Goal: Find contact information: Find contact information

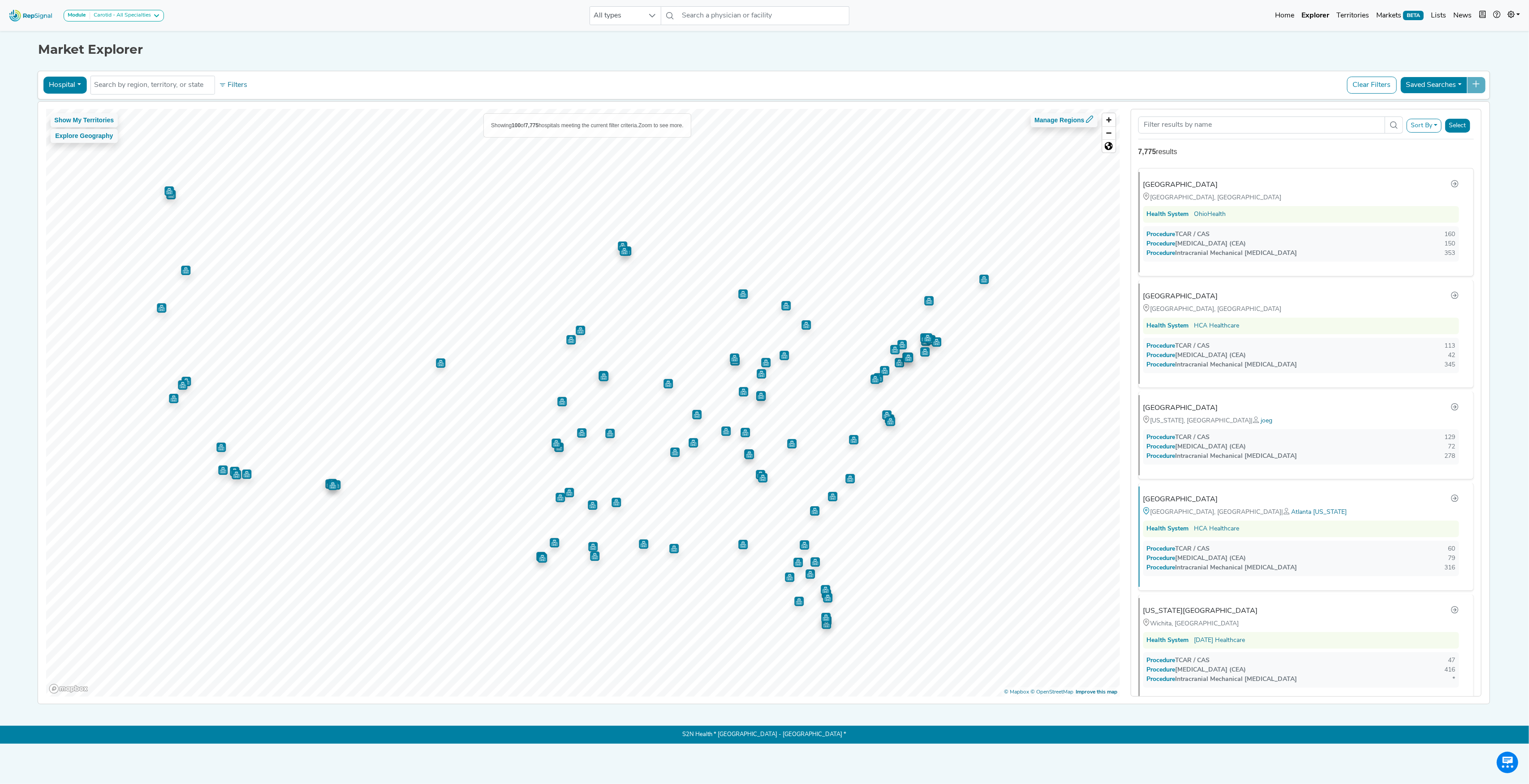
click at [60, 83] on button "Hospital" at bounding box center [64, 85] width 43 height 17
click at [56, 108] on link "Physician" at bounding box center [78, 106] width 71 height 14
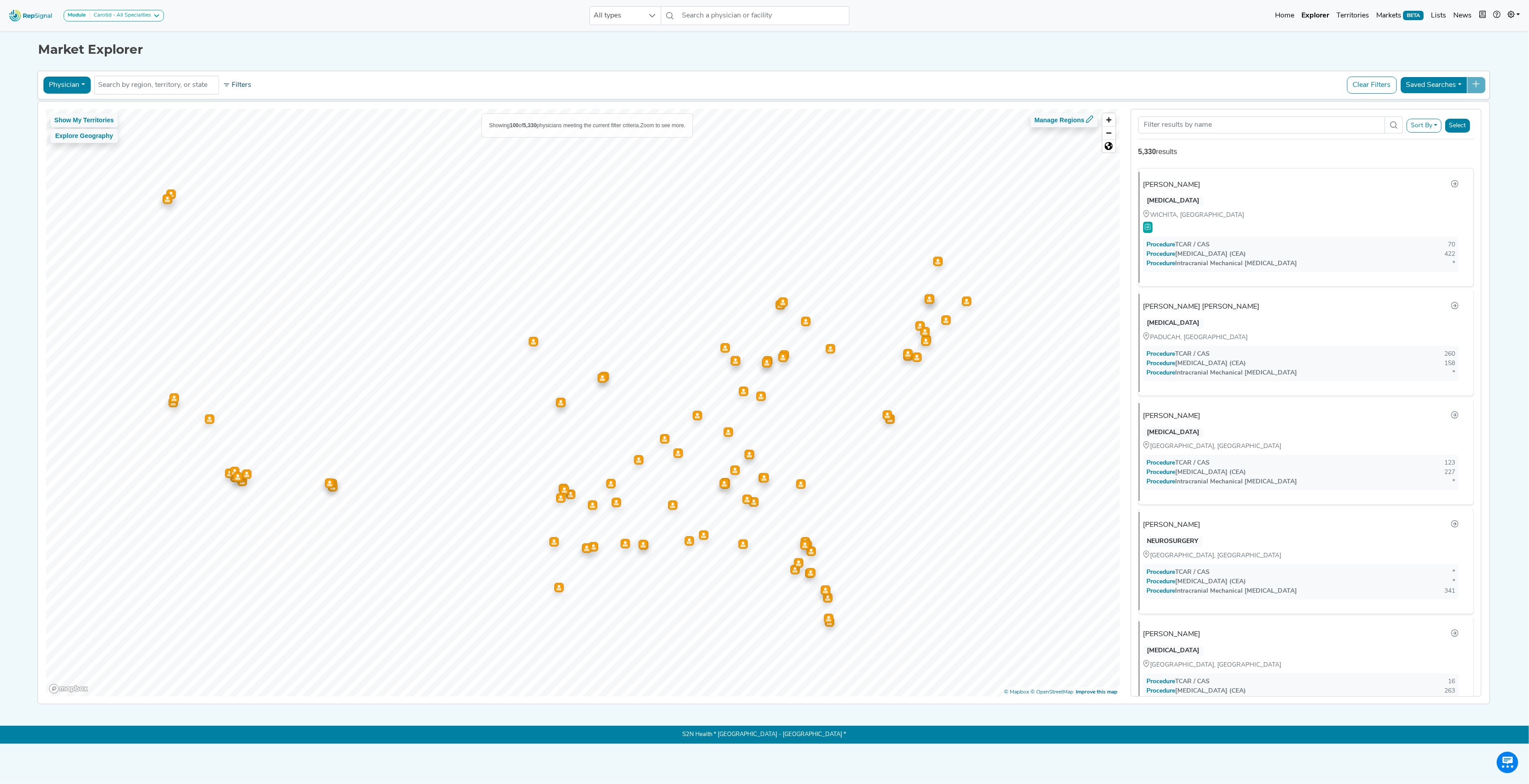
click at [237, 85] on button "Filters" at bounding box center [237, 85] width 33 height 15
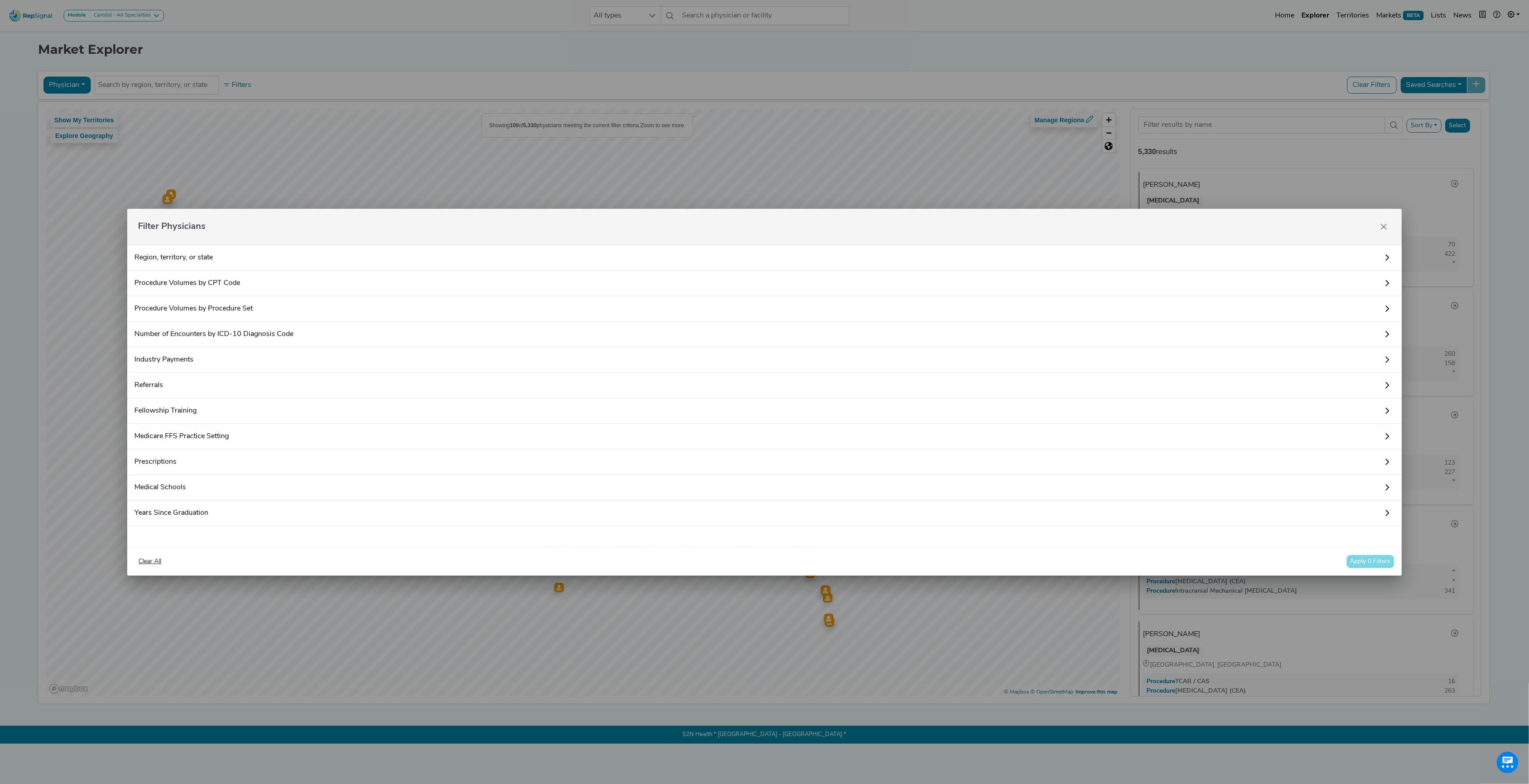
click at [194, 288] on link "Procedure Volumes by CPT Code" at bounding box center [764, 283] width 1274 height 26
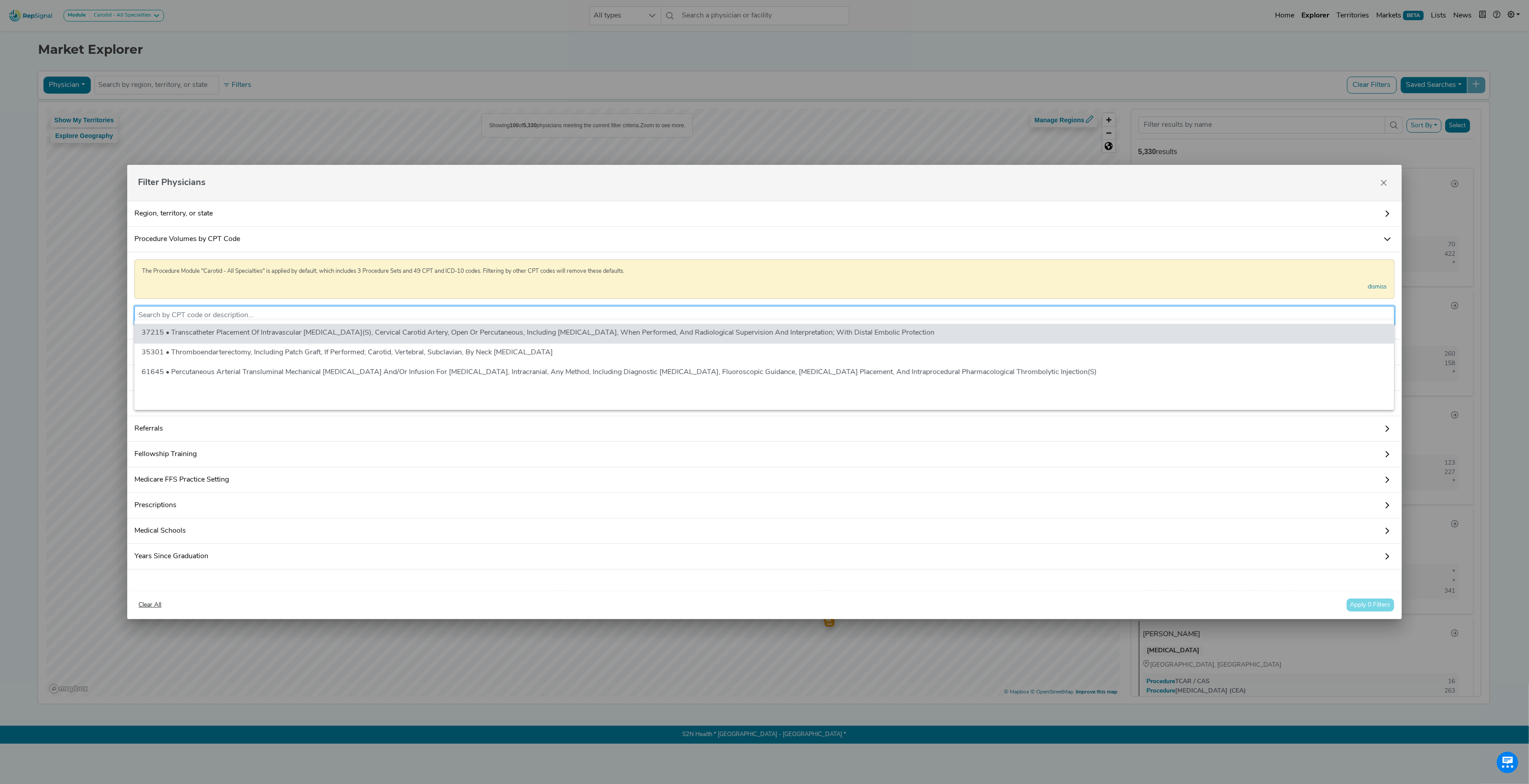
click at [211, 311] on input "text" at bounding box center [764, 315] width 1252 height 11
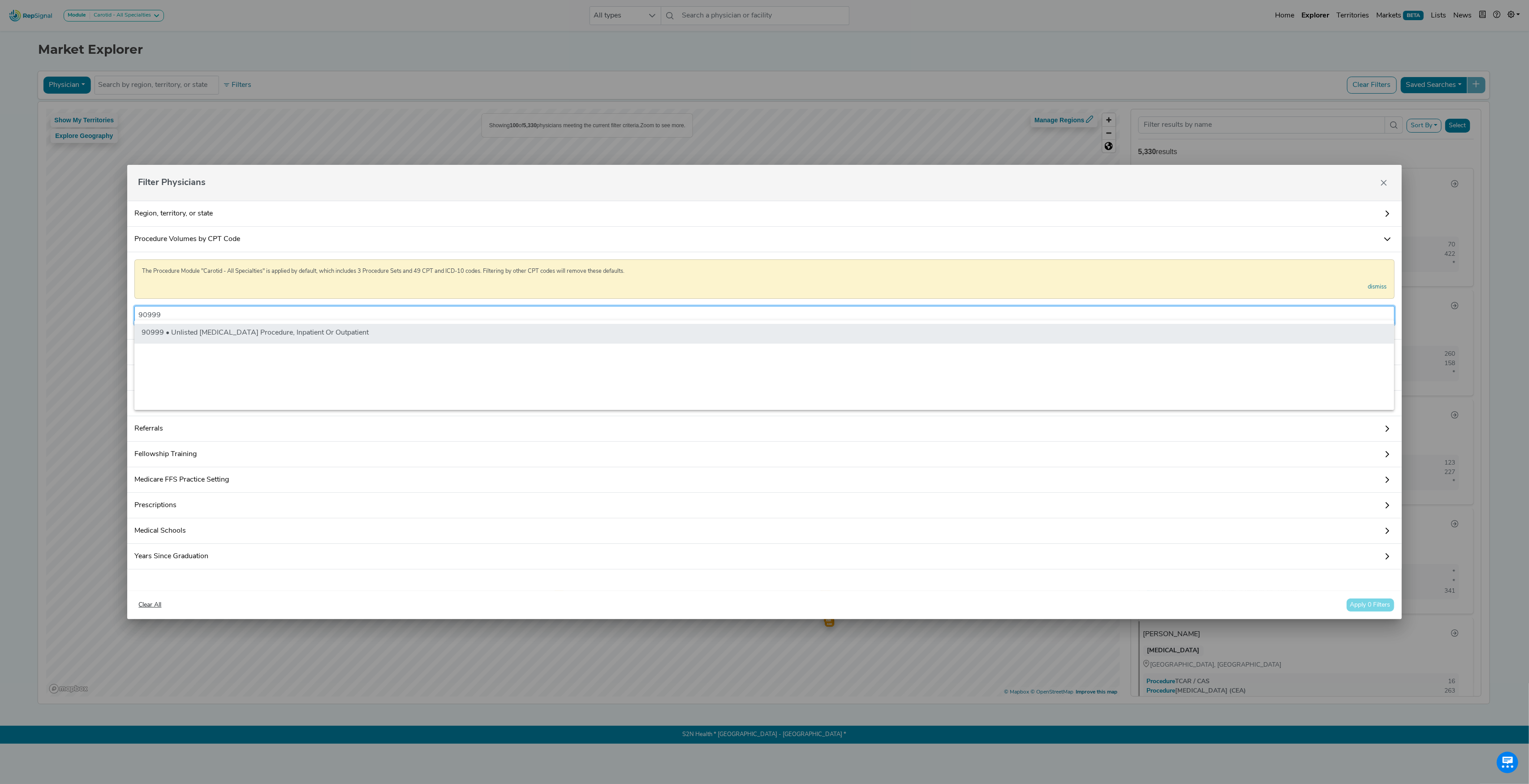
type input "90999"
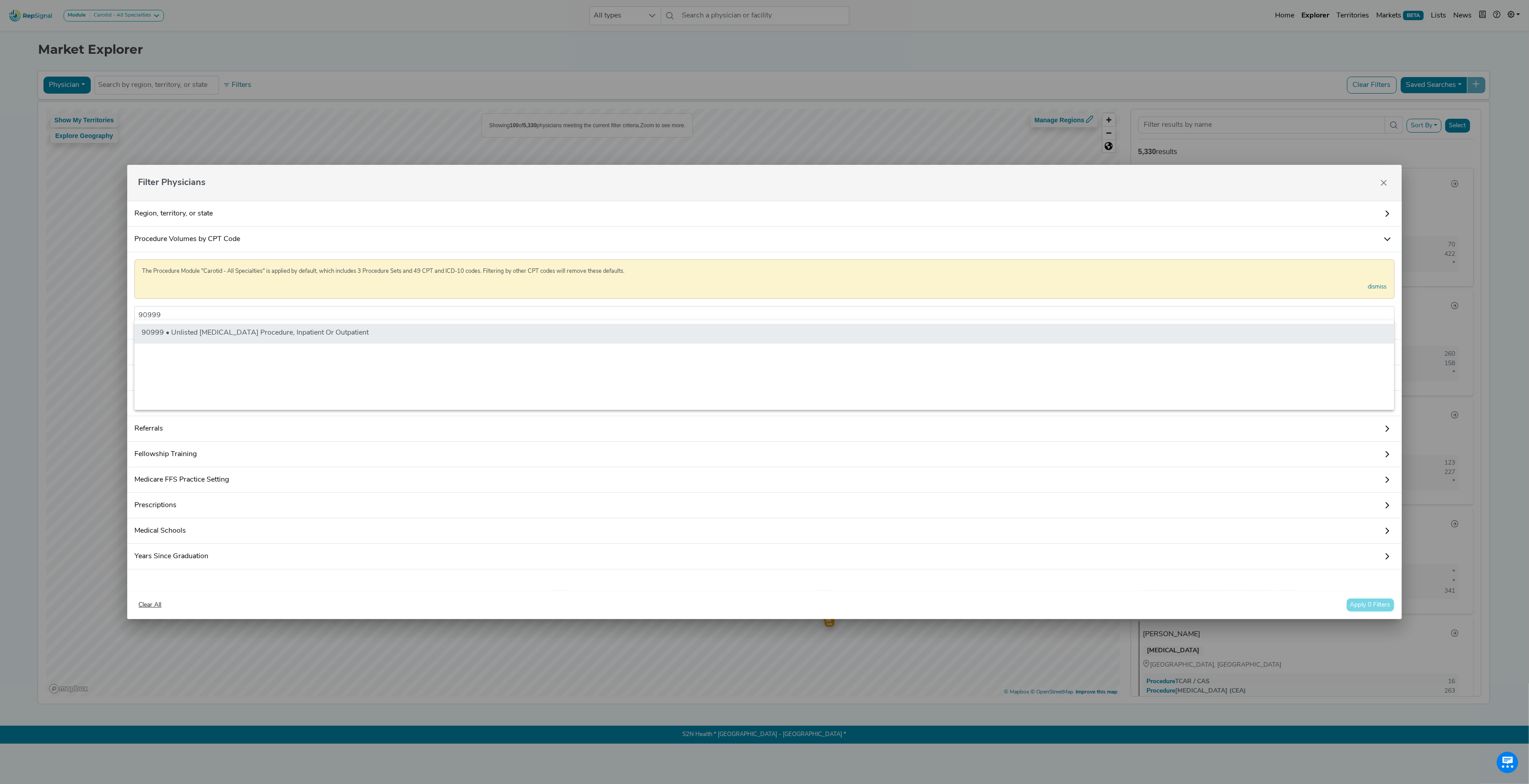
click at [211, 334] on li "90999 • Unlisted [MEDICAL_DATA] Procedure, Inpatient Or Outpatient" at bounding box center [764, 334] width 1260 height 20
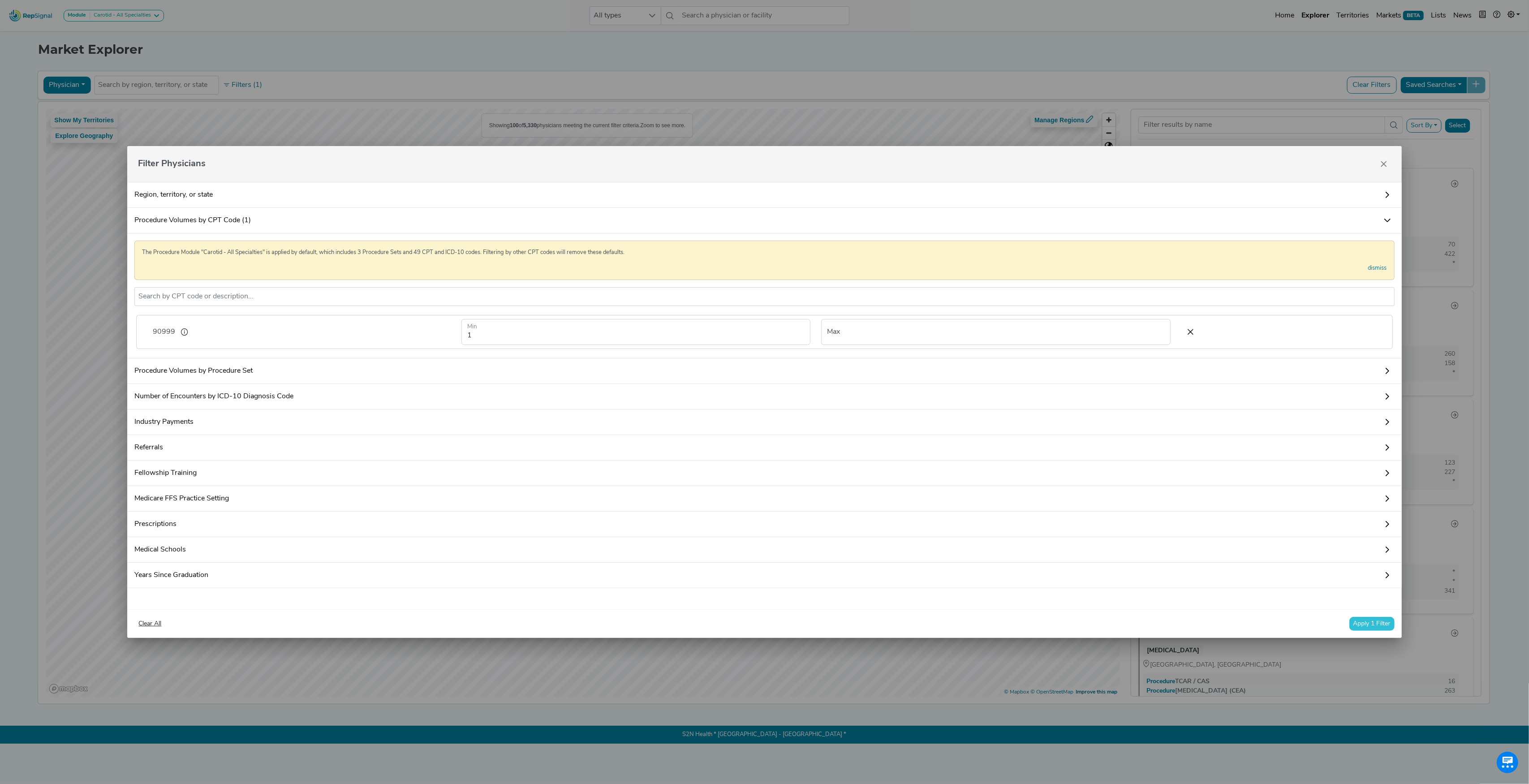
click at [1375, 626] on button "Apply 1 Filter" at bounding box center [1372, 623] width 45 height 14
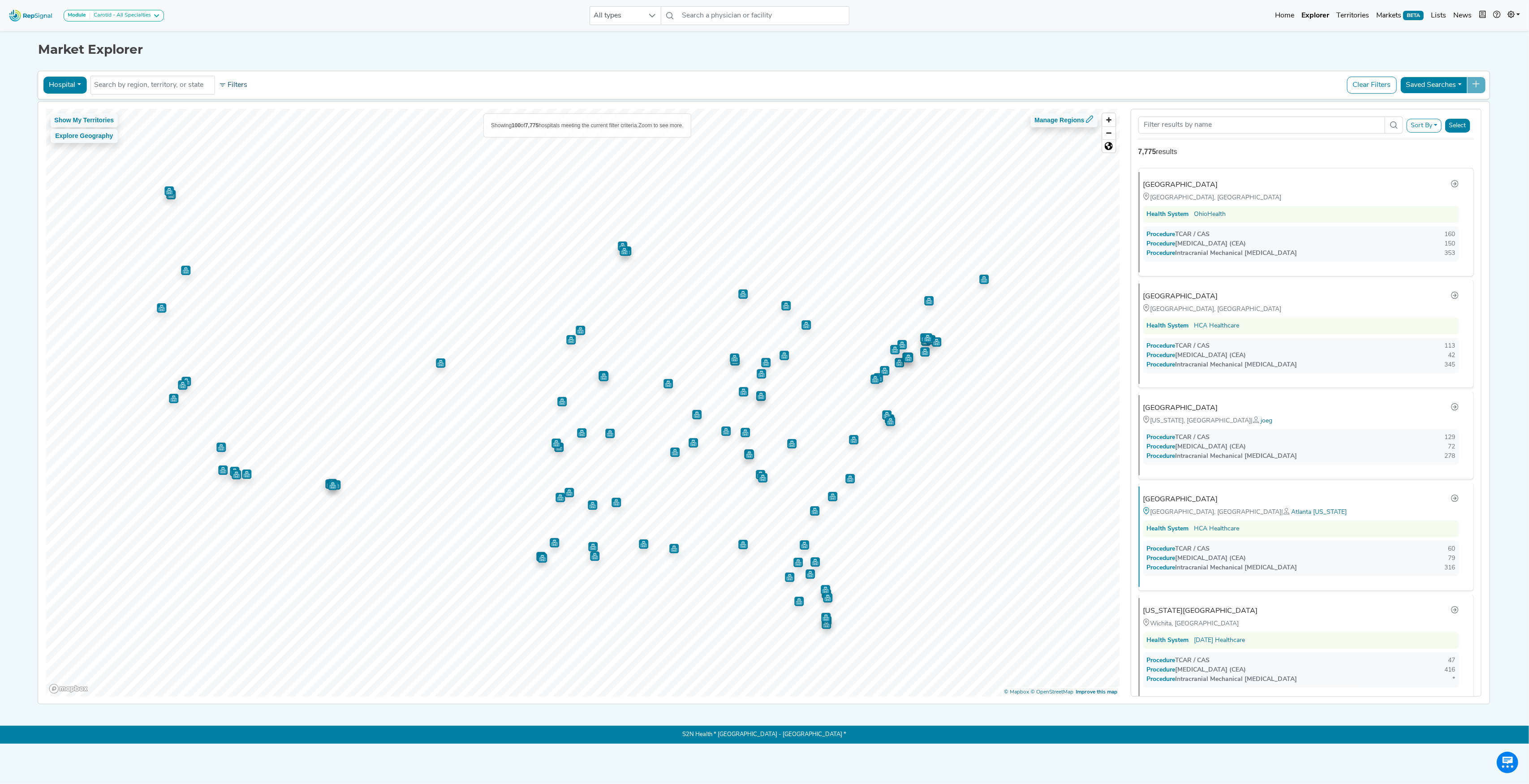
click at [239, 87] on button "Filters" at bounding box center [233, 85] width 33 height 15
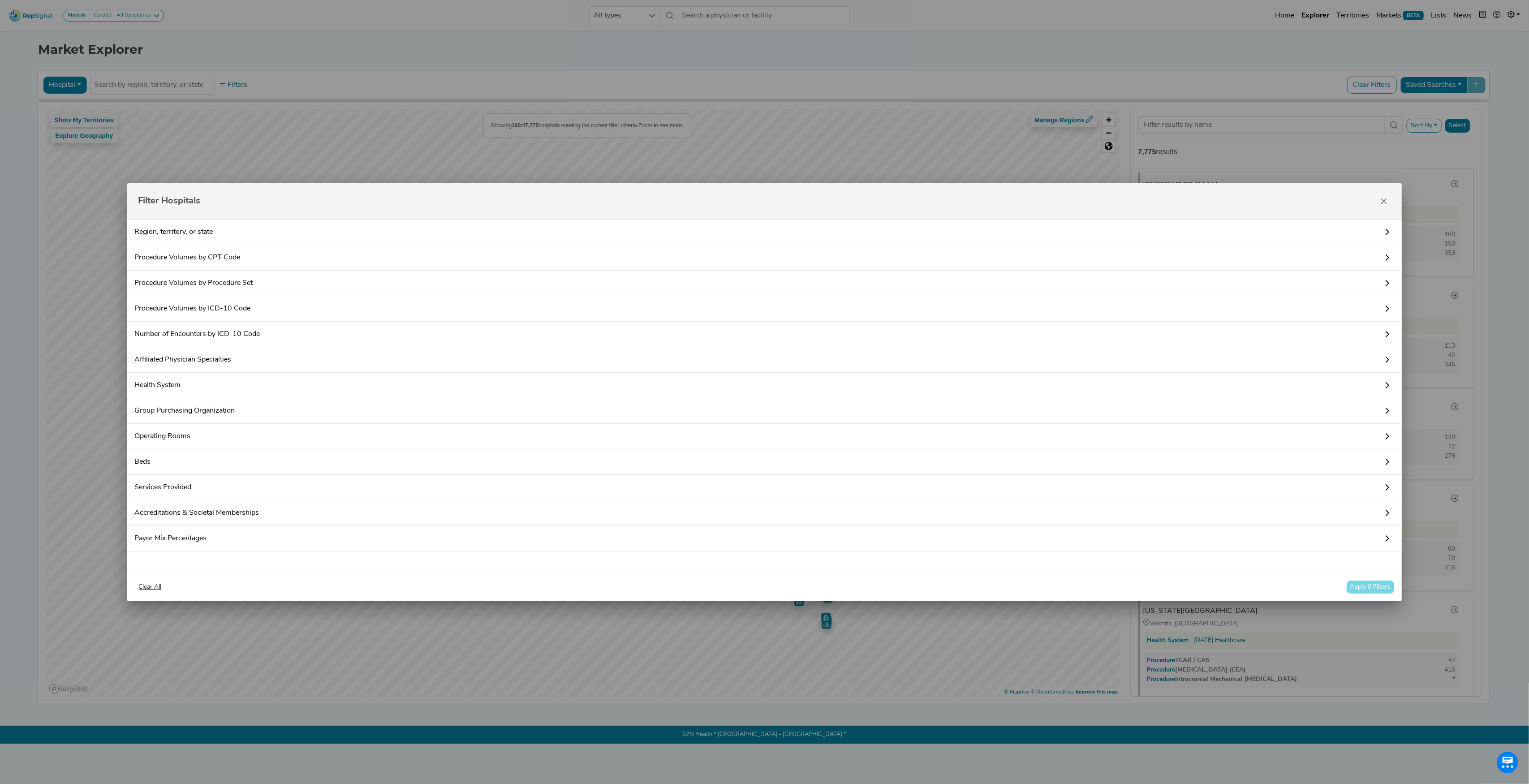
click at [198, 251] on link "Procedure Volumes by CPT Code" at bounding box center [764, 258] width 1274 height 26
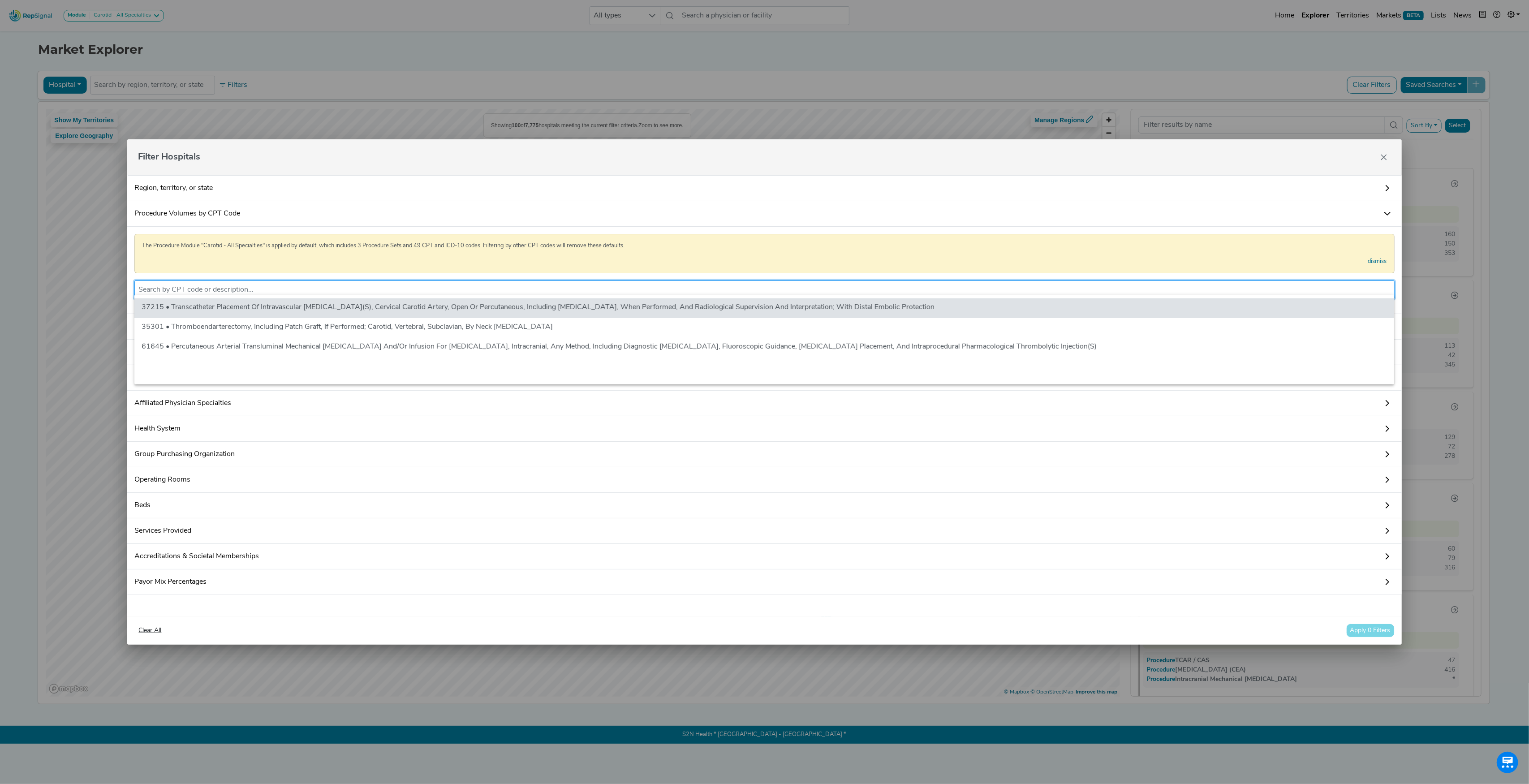
click at [216, 288] on input "text" at bounding box center [764, 290] width 1252 height 11
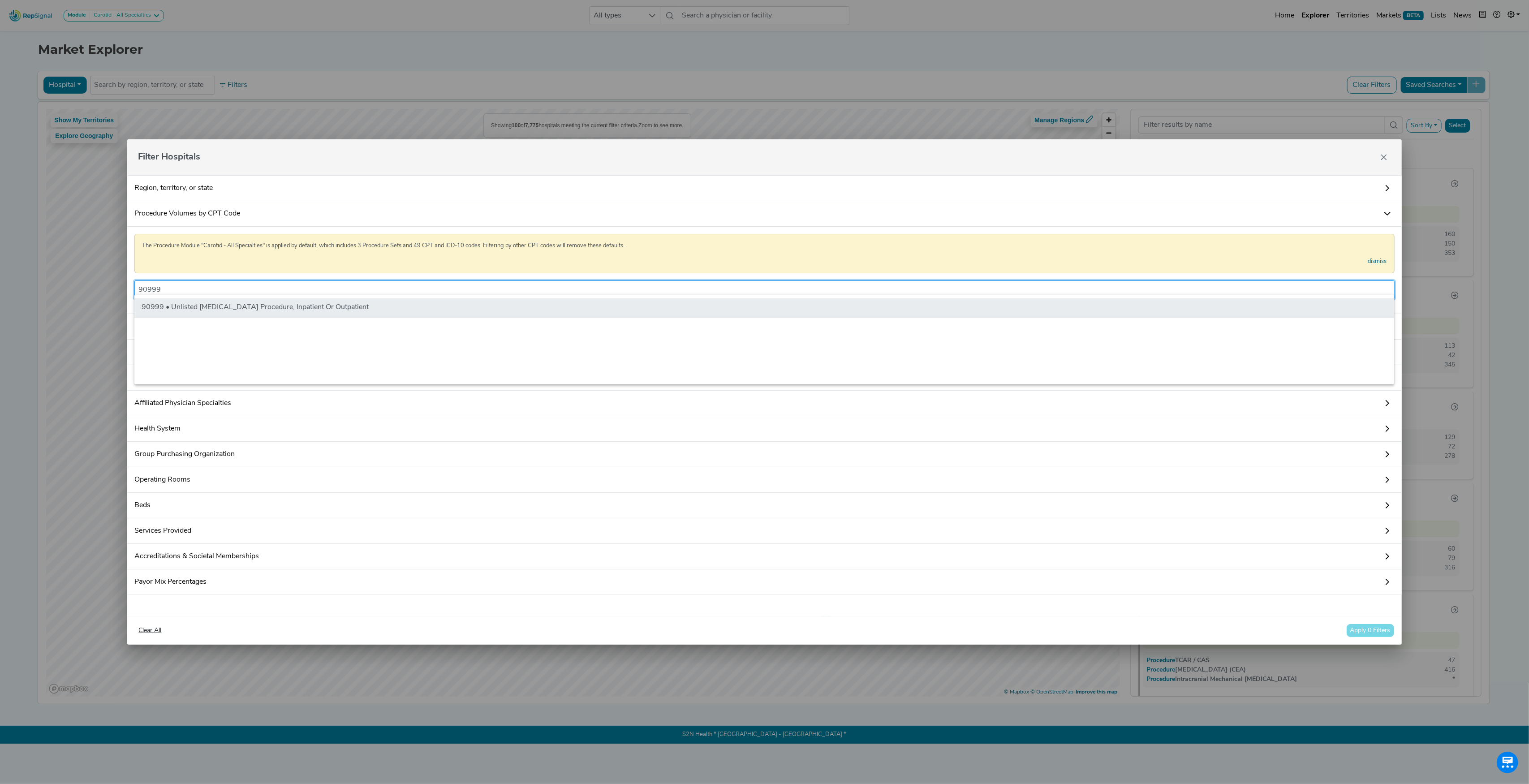
type input "90999"
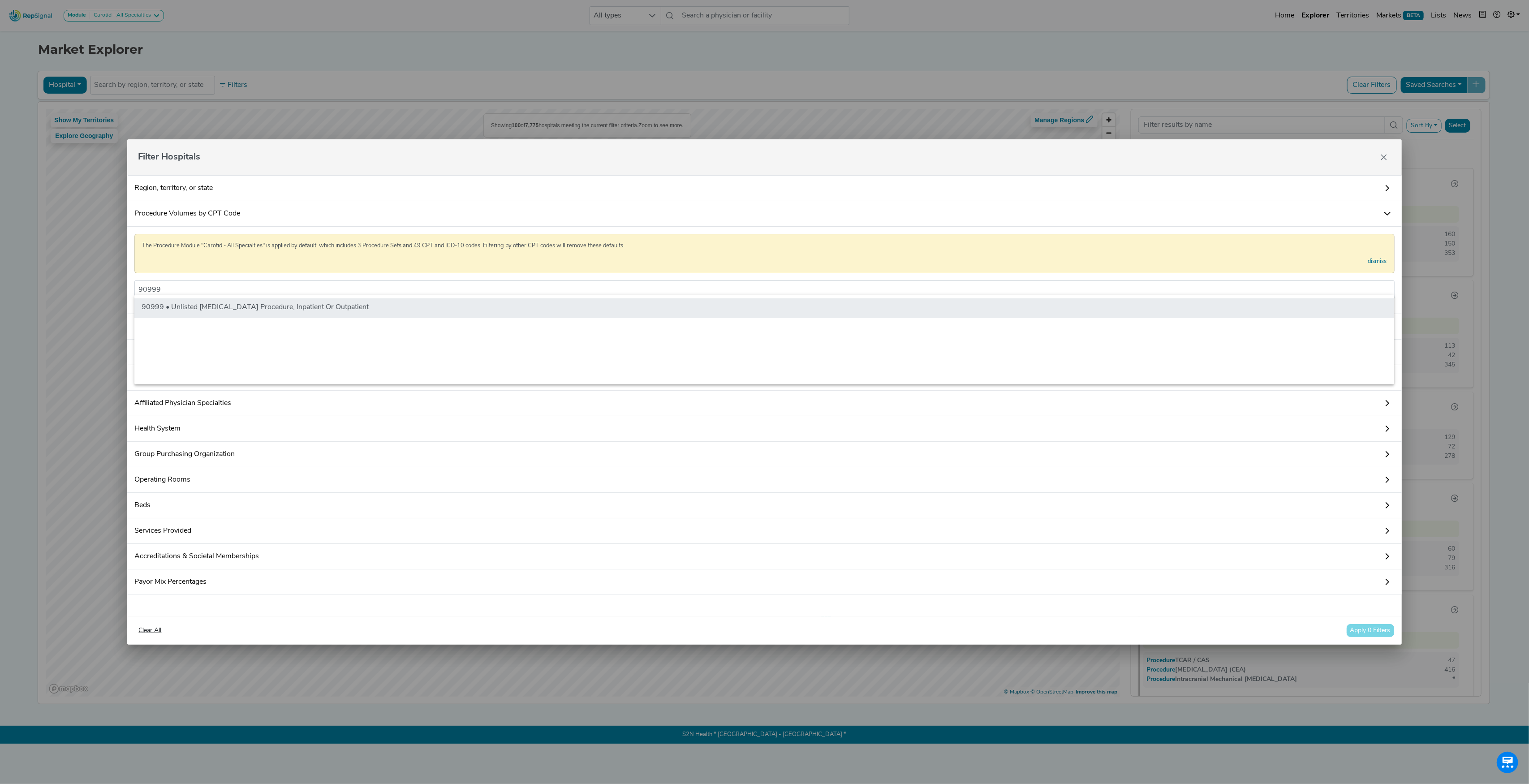
click at [228, 305] on li "90999 • Unlisted [MEDICAL_DATA] Procedure, Inpatient Or Outpatient" at bounding box center [764, 308] width 1260 height 20
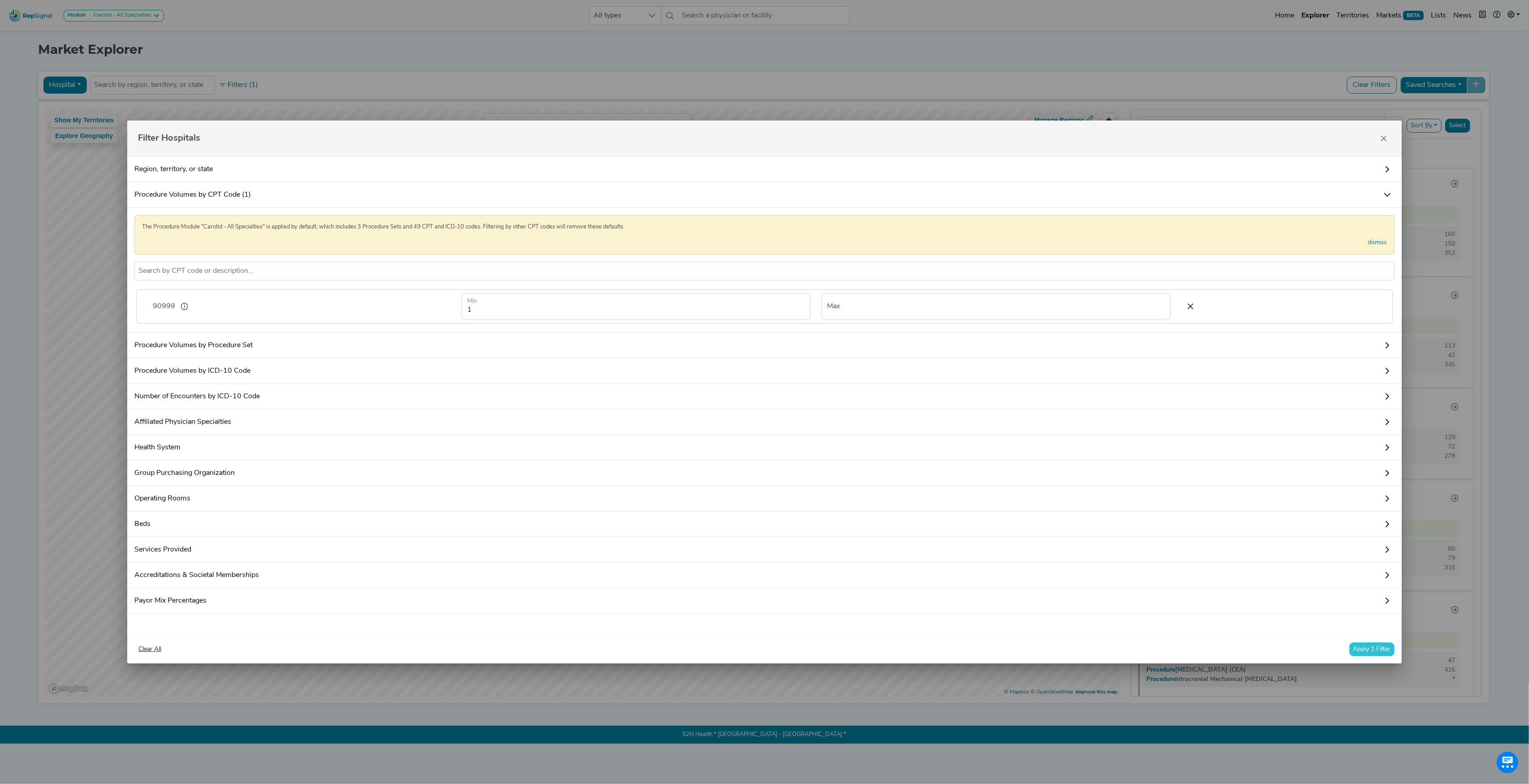
click at [1366, 653] on button "Apply 1 Filter" at bounding box center [1372, 649] width 45 height 14
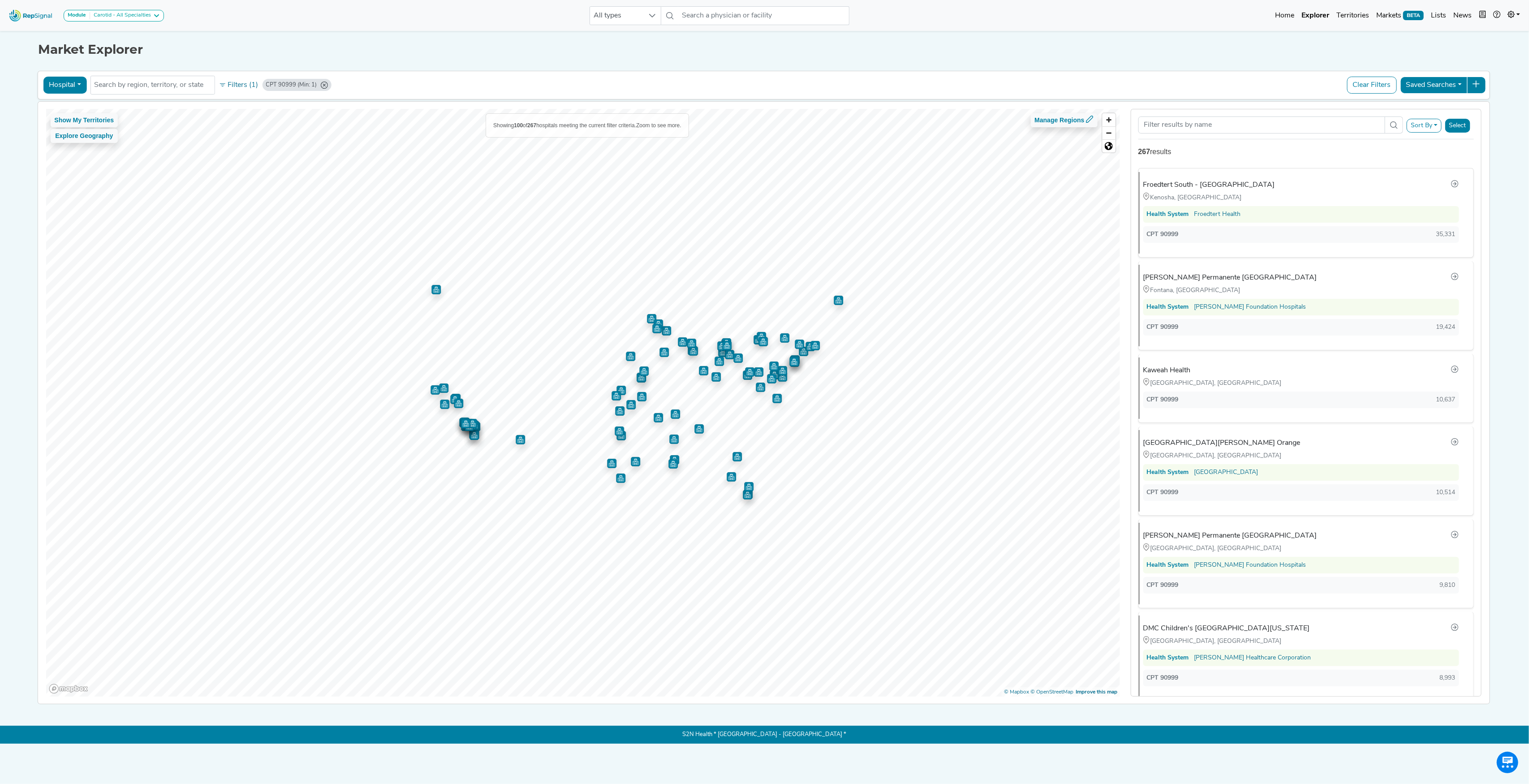
click at [74, 85] on button "Hospital" at bounding box center [64, 85] width 43 height 17
click at [56, 174] on link "Health System" at bounding box center [78, 171] width 71 height 14
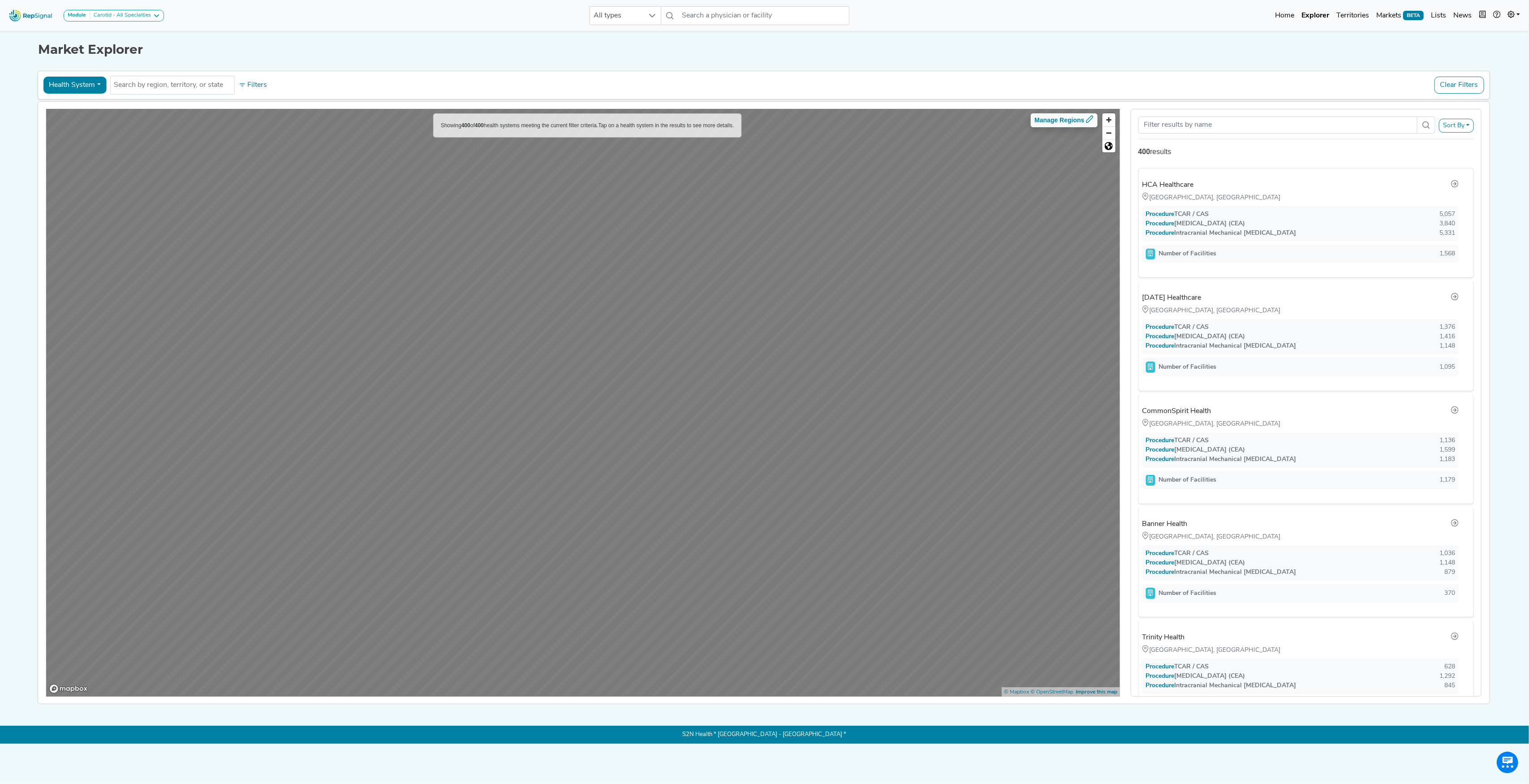
click at [83, 79] on button "Health System" at bounding box center [74, 85] width 63 height 17
click at [71, 153] on link "Office" at bounding box center [78, 157] width 71 height 14
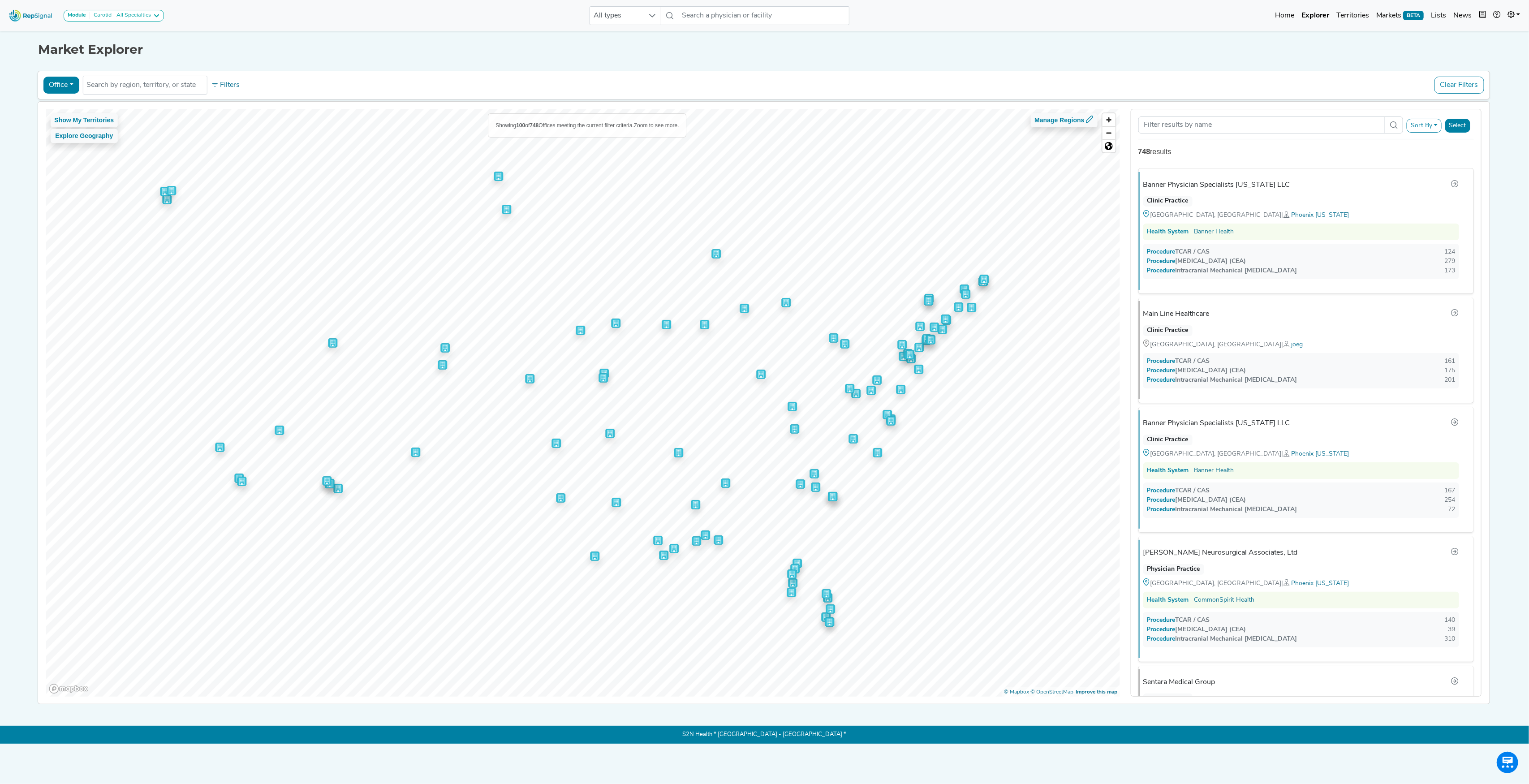
click at [229, 95] on div "Office Physician Hospital ASC Office Health System No results found Filters Cle…" at bounding box center [763, 85] width 1444 height 21
click at [230, 88] on button "Filters" at bounding box center [226, 85] width 33 height 15
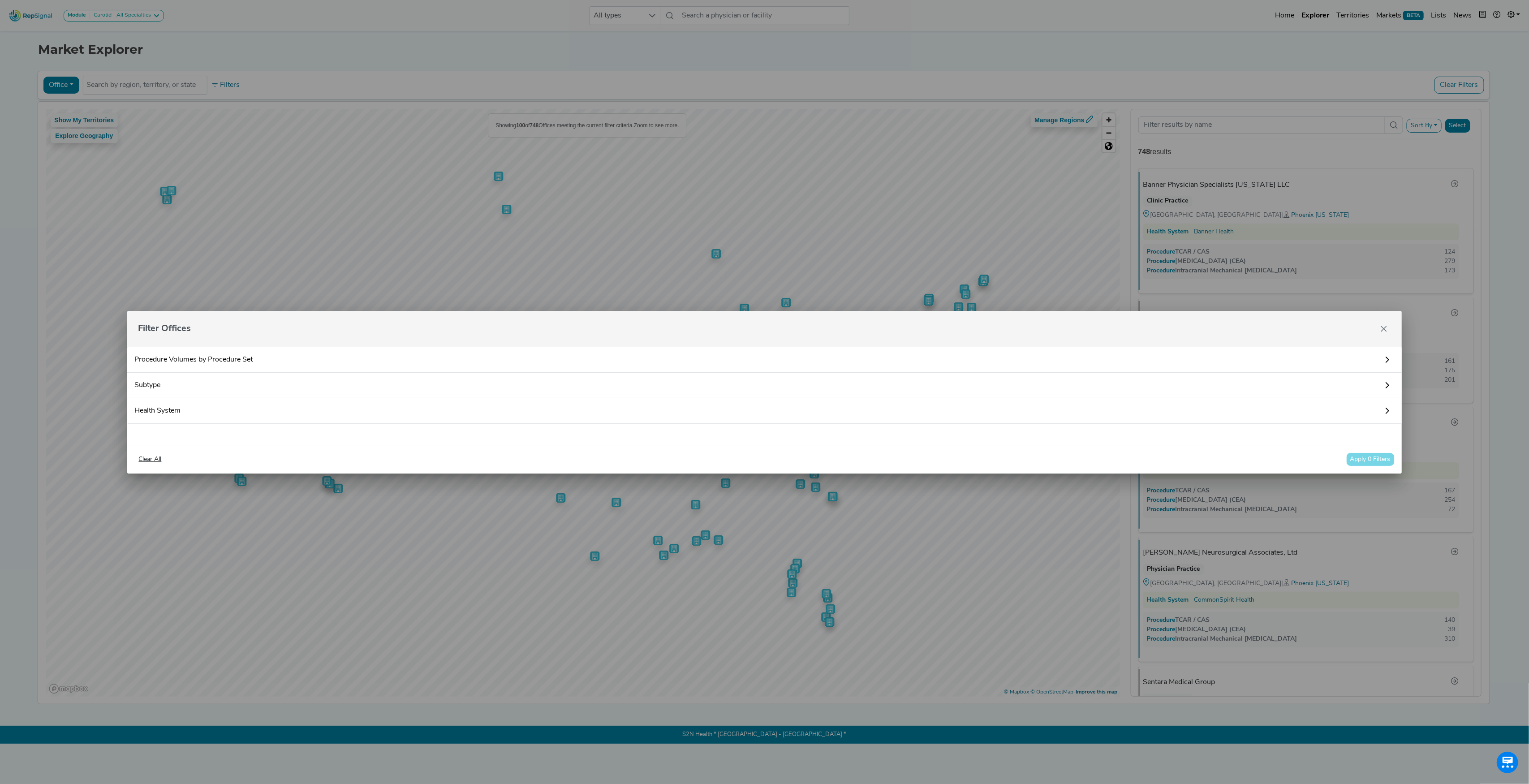
click at [231, 363] on link "Procedure Volumes by Procedure Set" at bounding box center [764, 360] width 1274 height 26
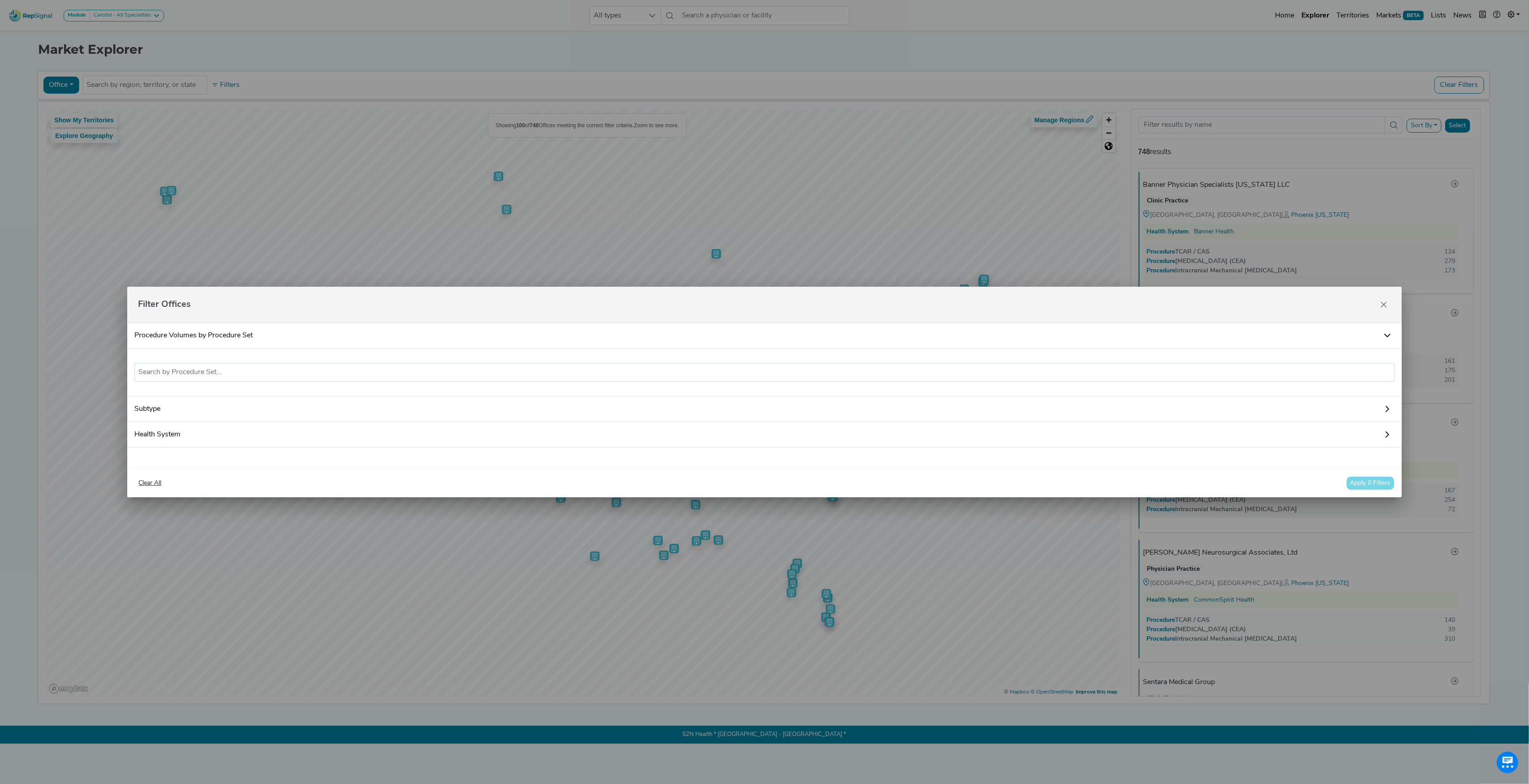
click at [199, 406] on link "Subtype" at bounding box center [764, 409] width 1274 height 26
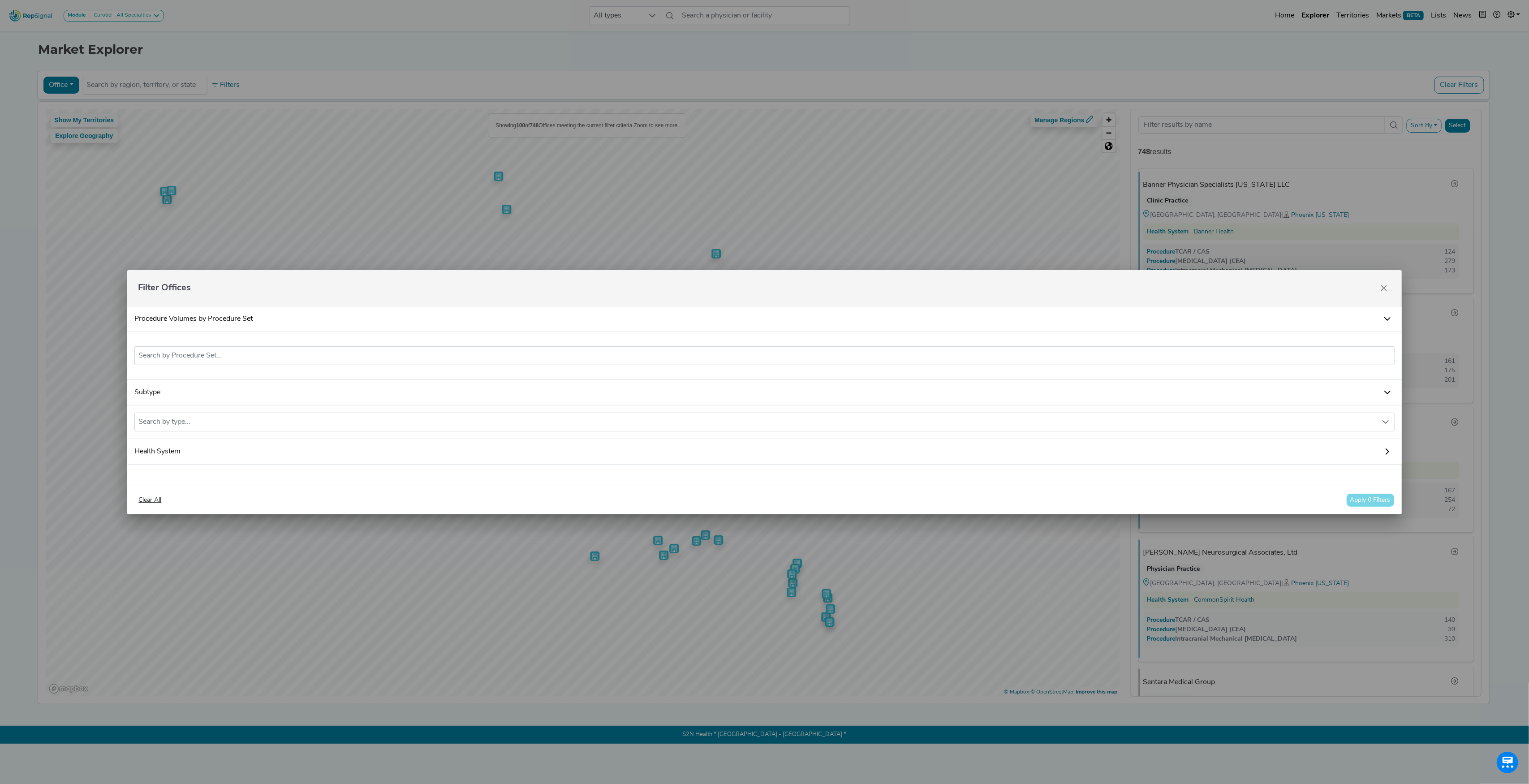
click at [212, 450] on link "Health System" at bounding box center [764, 452] width 1274 height 26
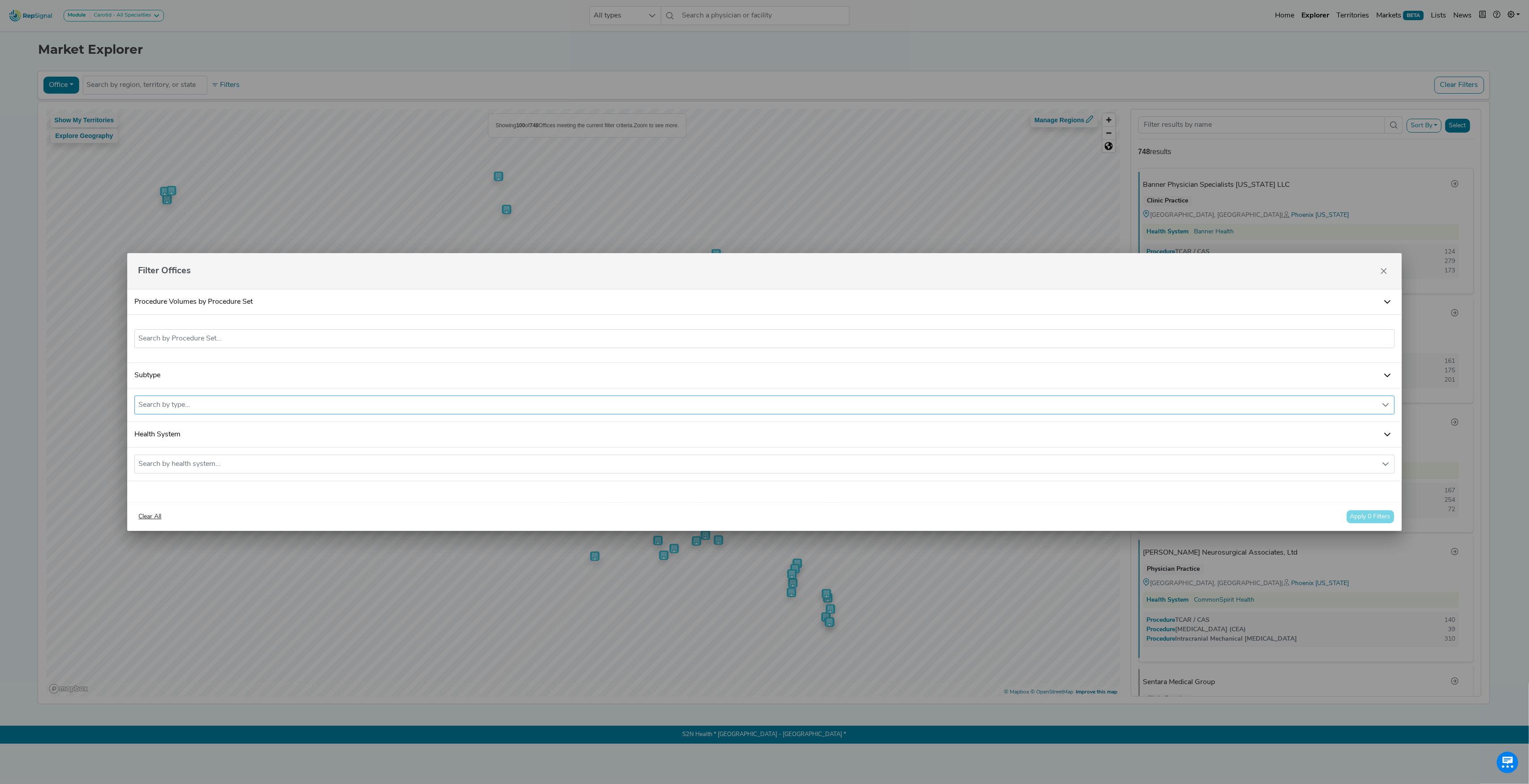
click at [204, 410] on div "Search by type..." at bounding box center [756, 405] width 1242 height 18
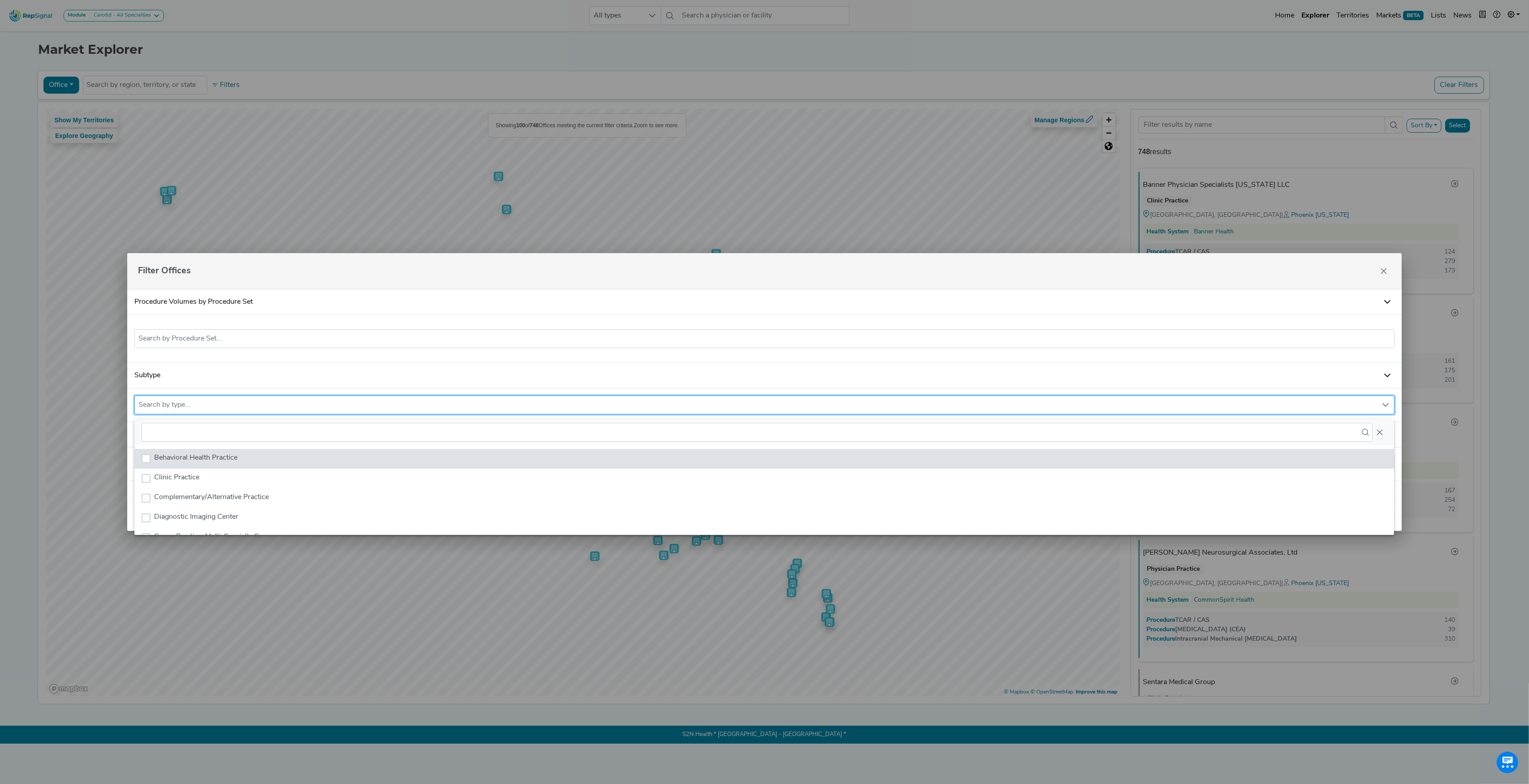
scroll to position [7, 43]
click at [217, 335] on input "text" at bounding box center [764, 339] width 1252 height 11
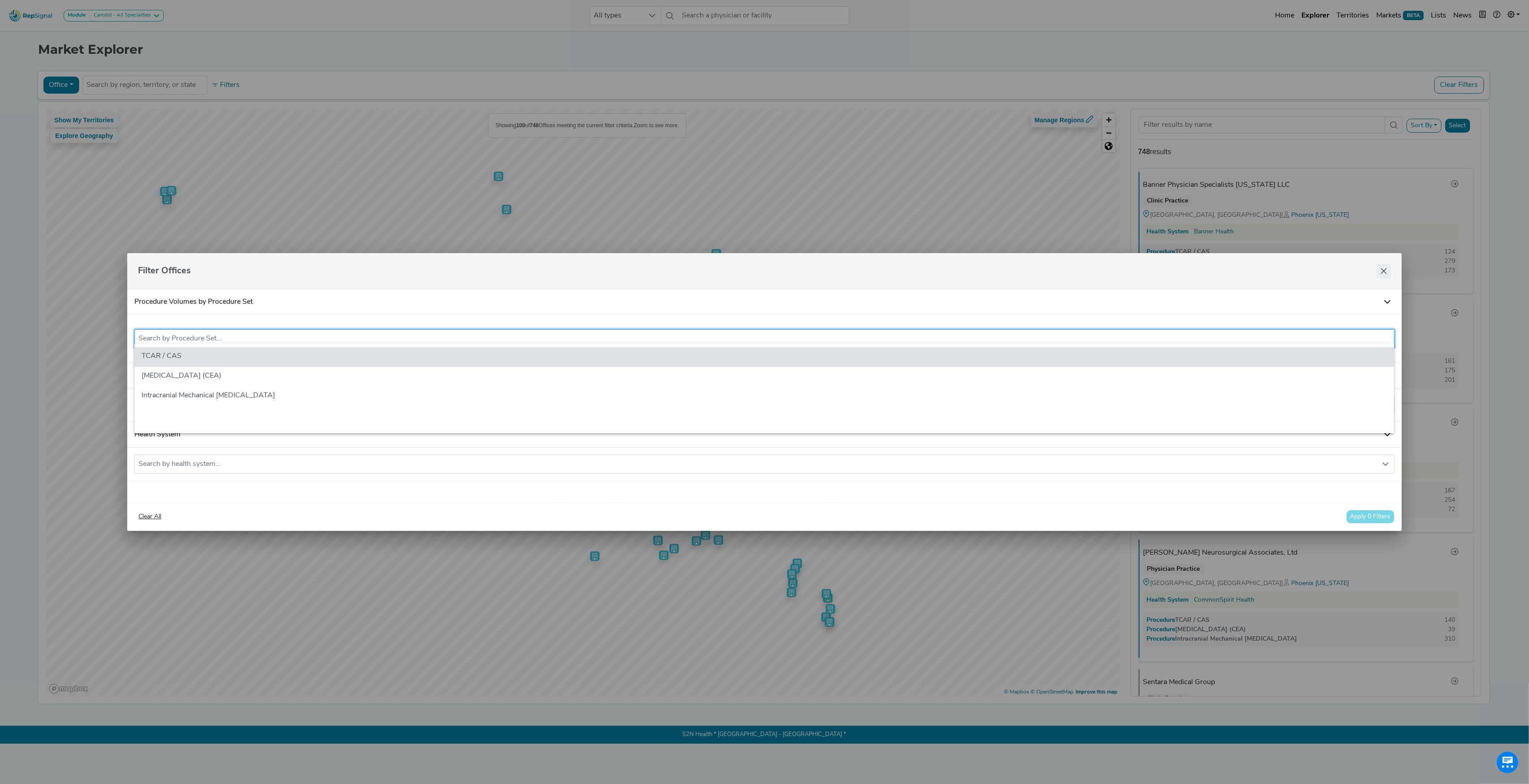
click at [1387, 268] on icon "Close" at bounding box center [1384, 271] width 7 height 7
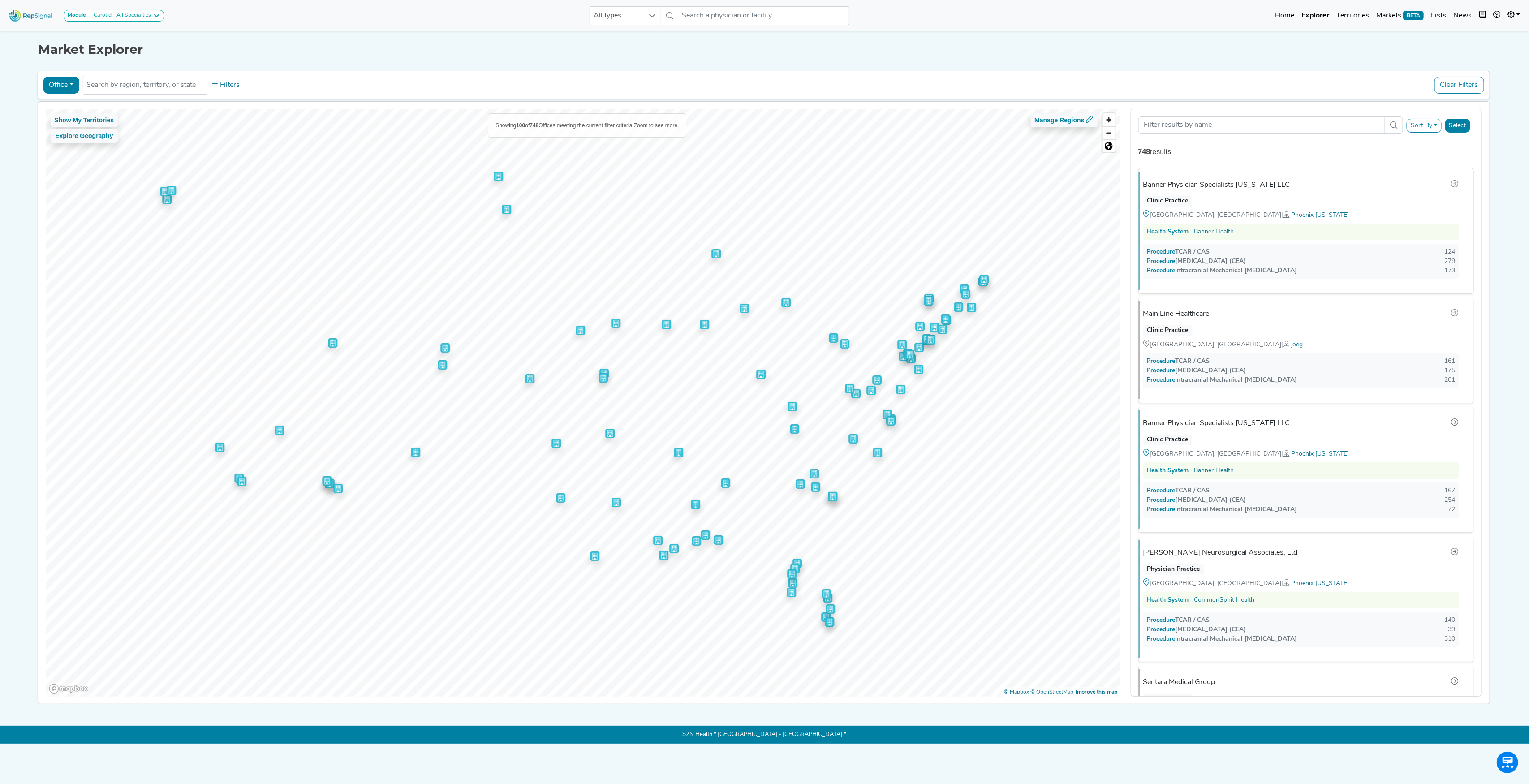
click at [72, 83] on button "Office" at bounding box center [61, 85] width 36 height 17
click at [72, 108] on link "Physician" at bounding box center [78, 106] width 71 height 14
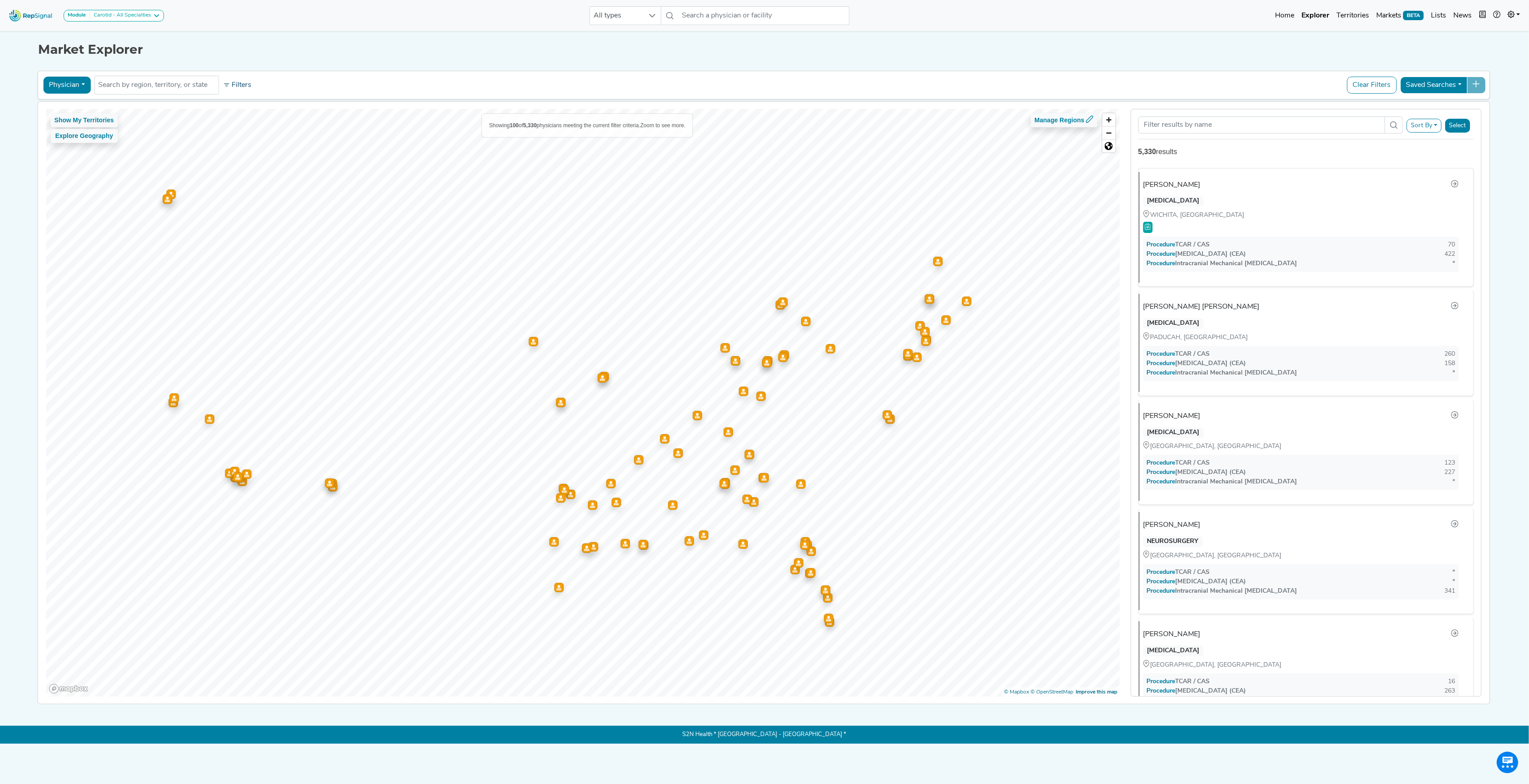
click at [241, 81] on button "Filters" at bounding box center [237, 85] width 33 height 15
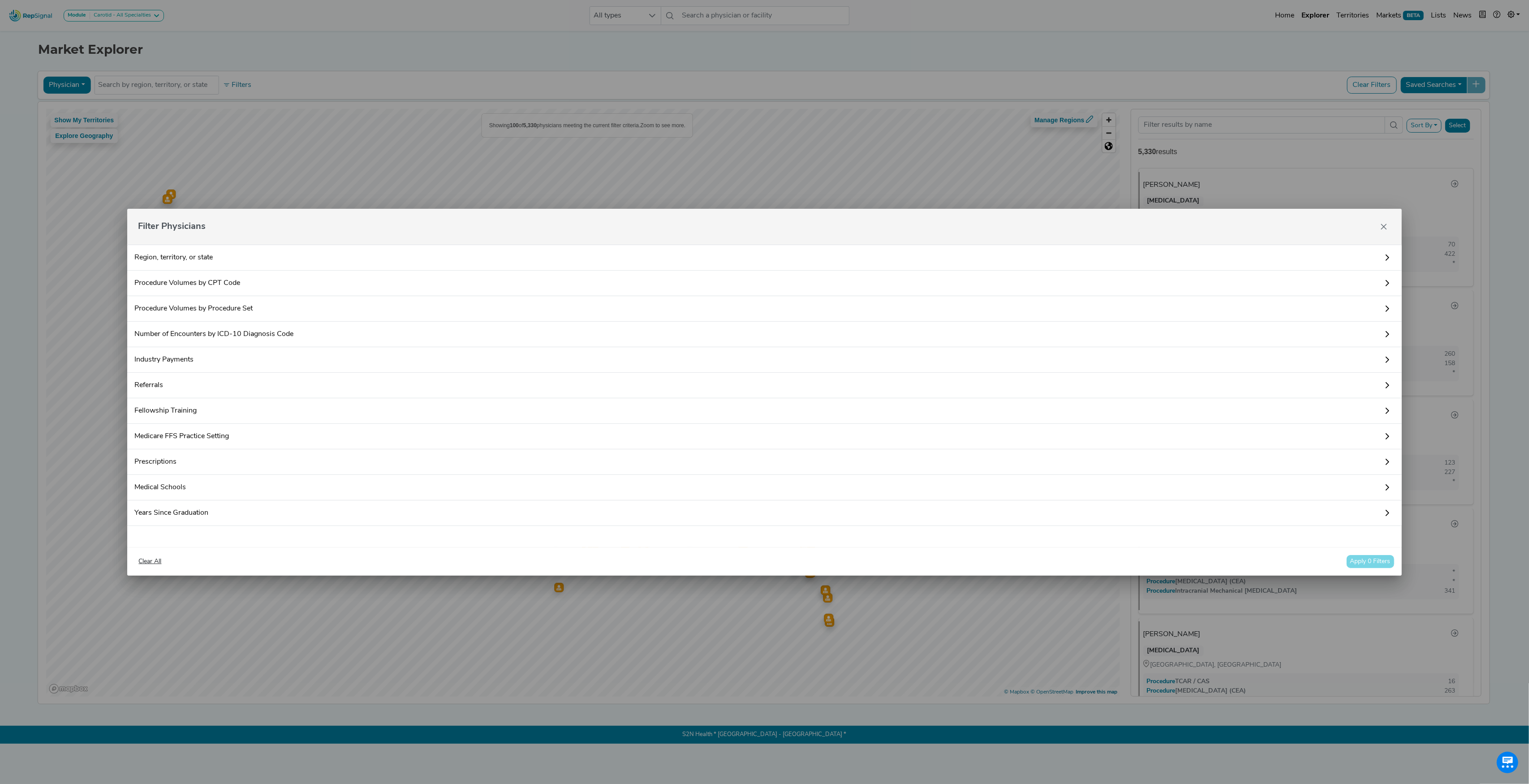
click at [232, 283] on link "Procedure Volumes by CPT Code" at bounding box center [764, 283] width 1274 height 26
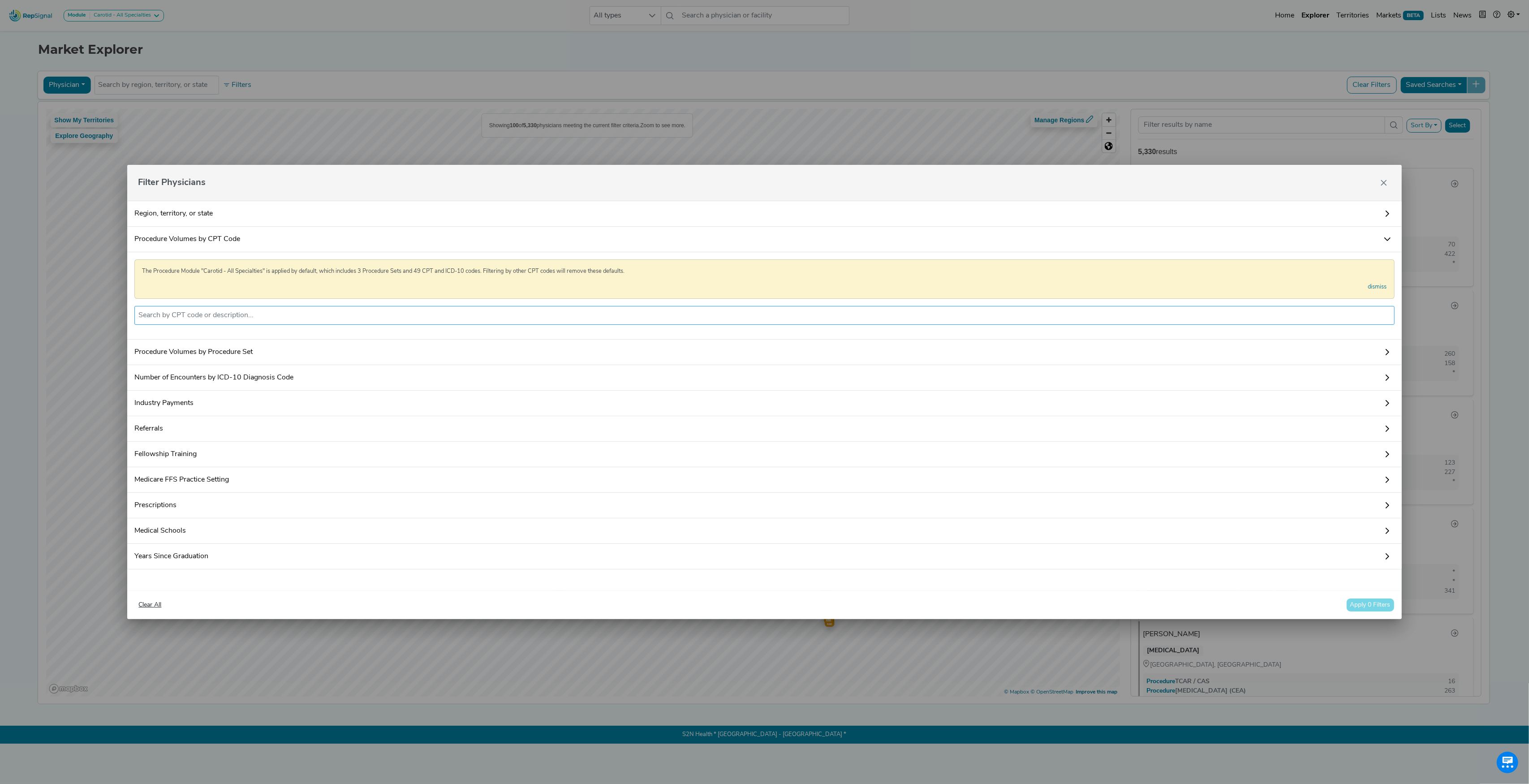
click at [231, 318] on ul at bounding box center [764, 316] width 1260 height 19
click at [233, 312] on input "text" at bounding box center [764, 315] width 1252 height 11
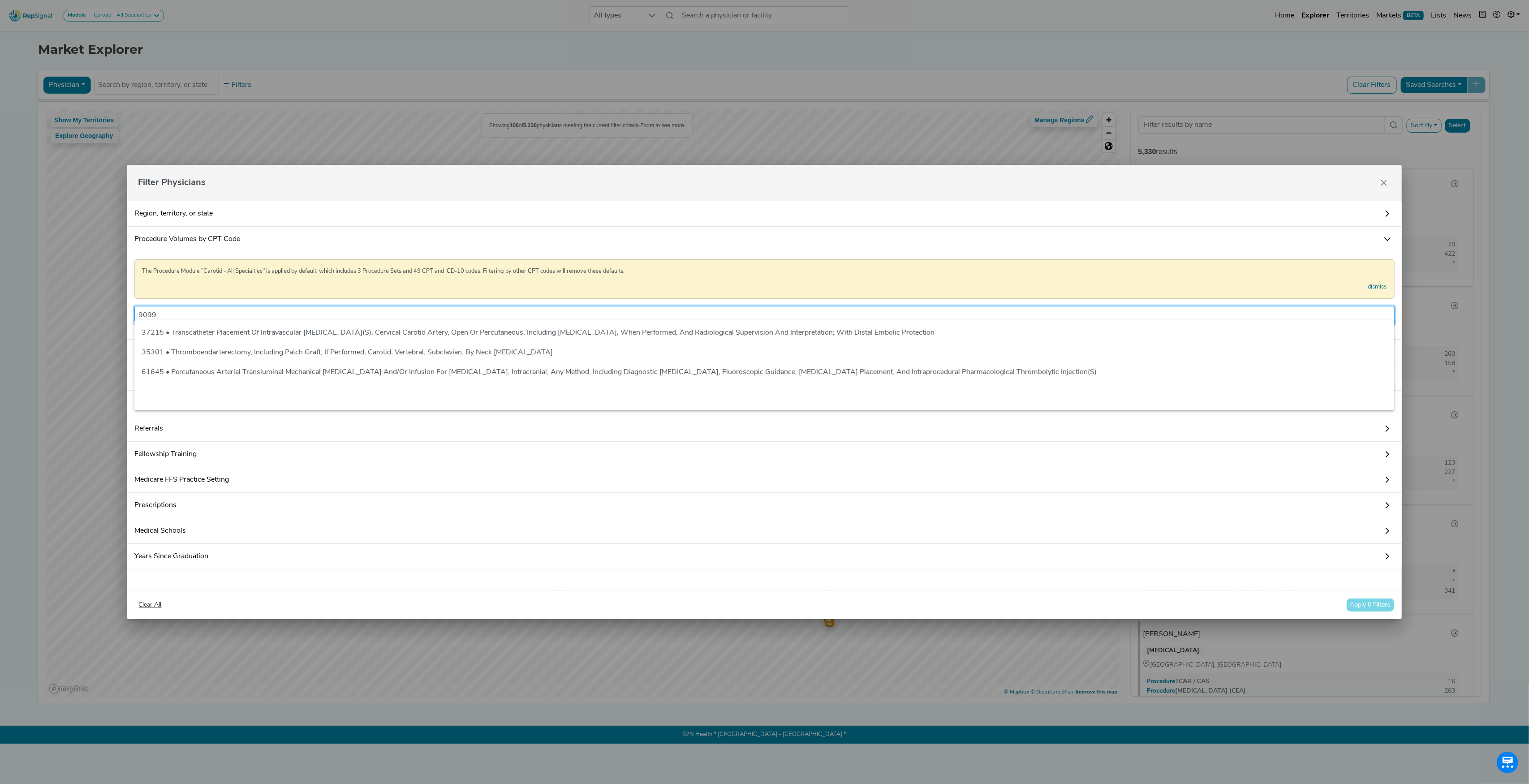
type input "90999"
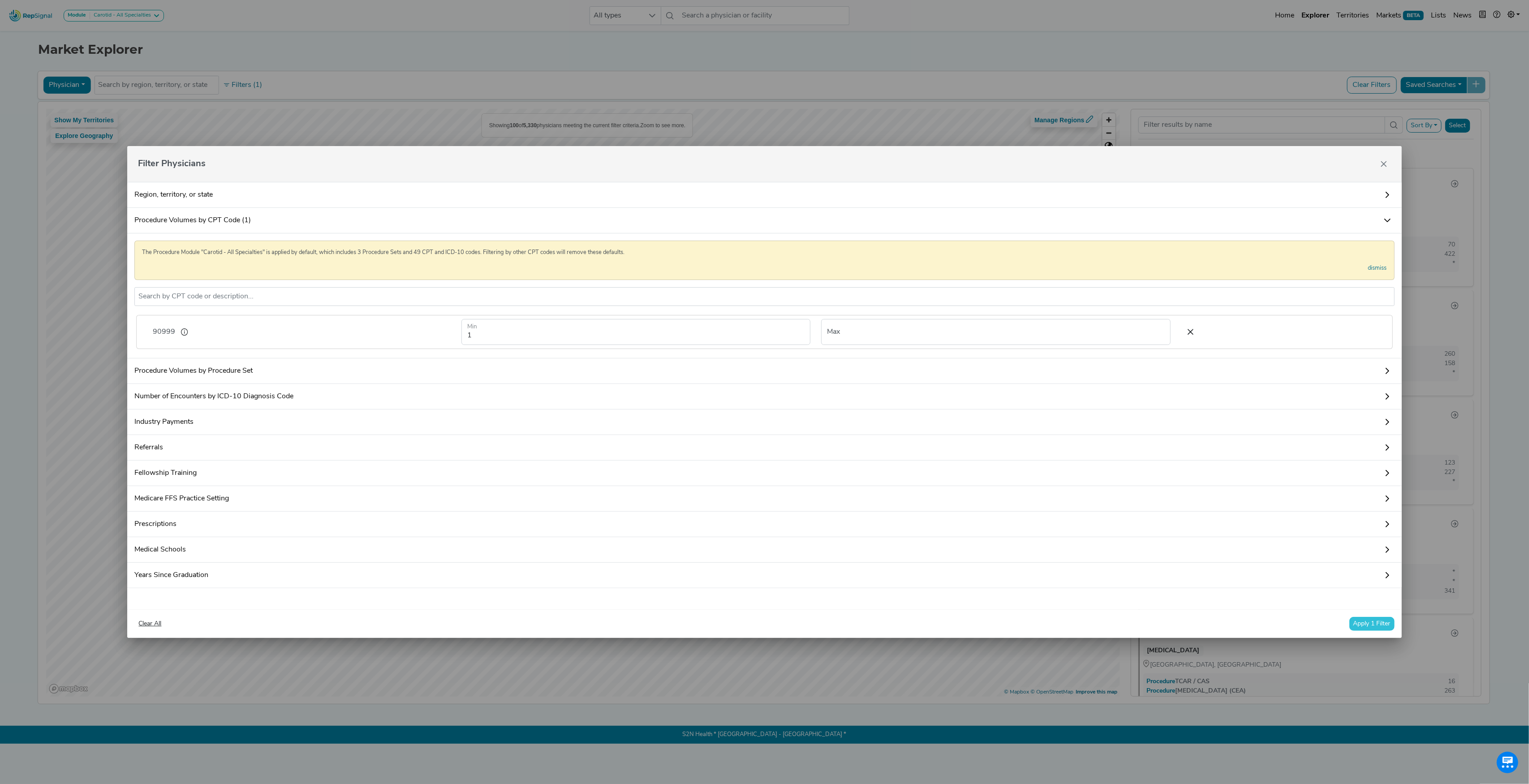
click at [1381, 631] on button "Apply 1 Filter" at bounding box center [1372, 623] width 45 height 14
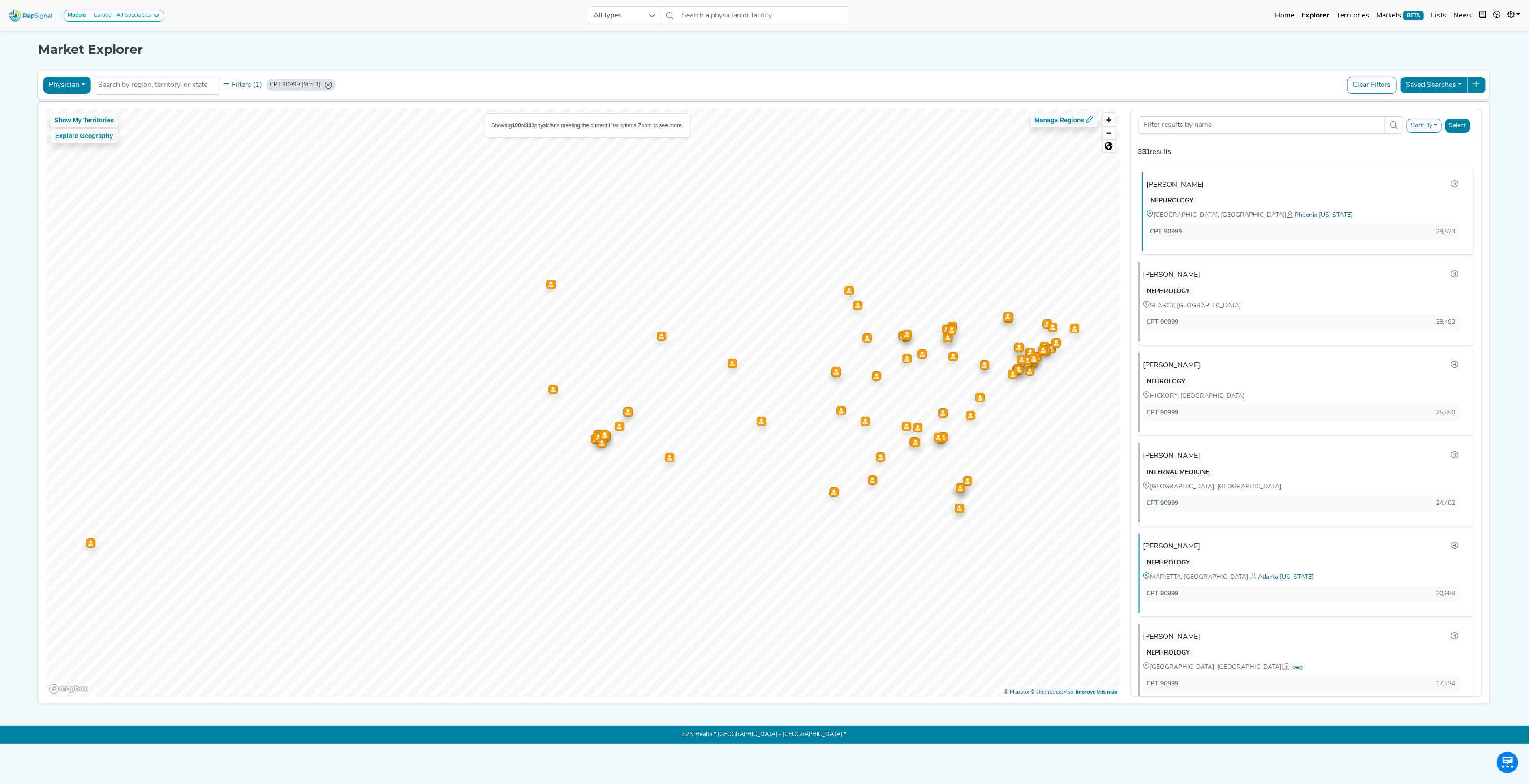
click at [1187, 198] on div "NEPHROLOGY" at bounding box center [1172, 202] width 51 height 11
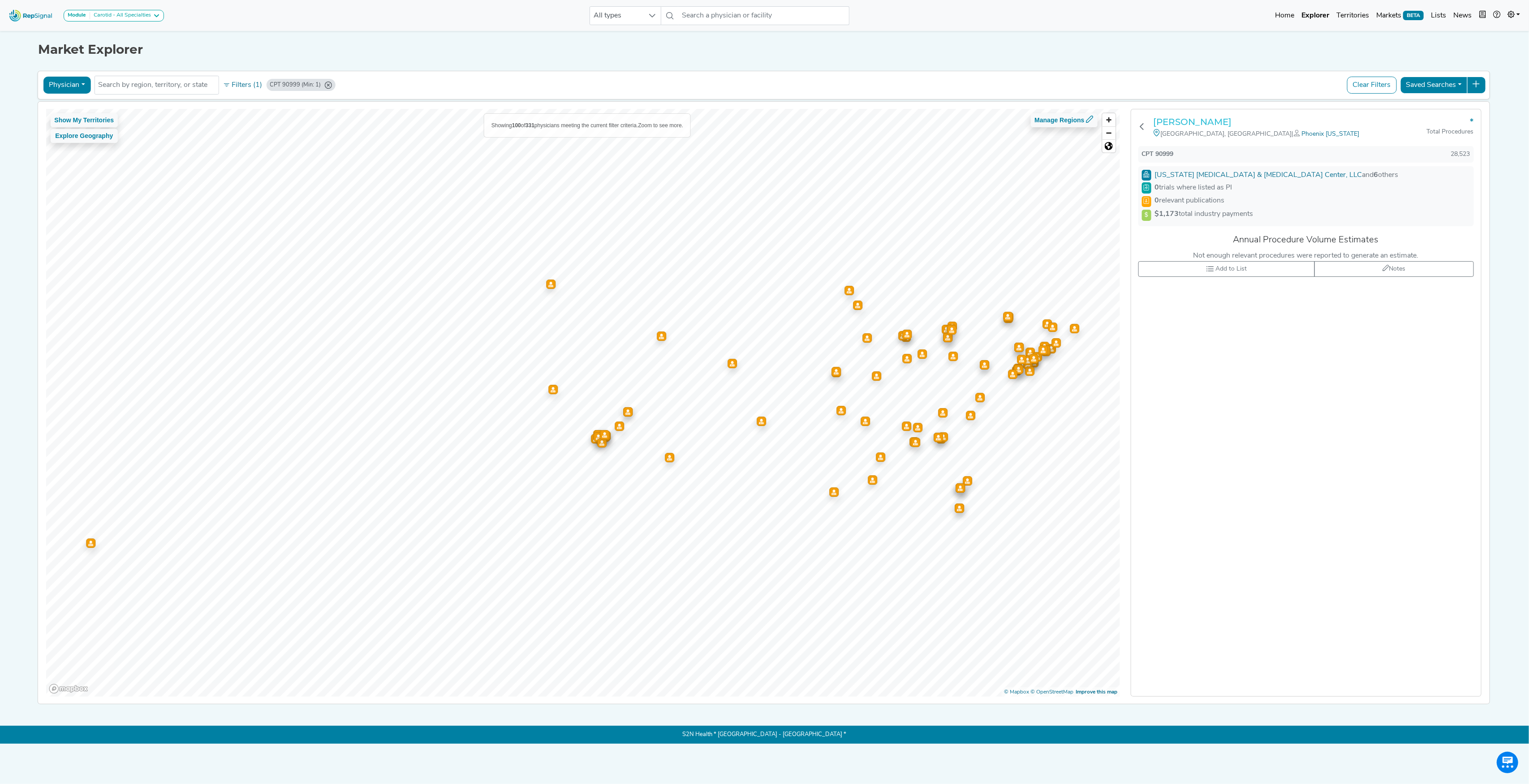
click at [1159, 119] on h3 "[PERSON_NAME]" at bounding box center [1290, 122] width 273 height 11
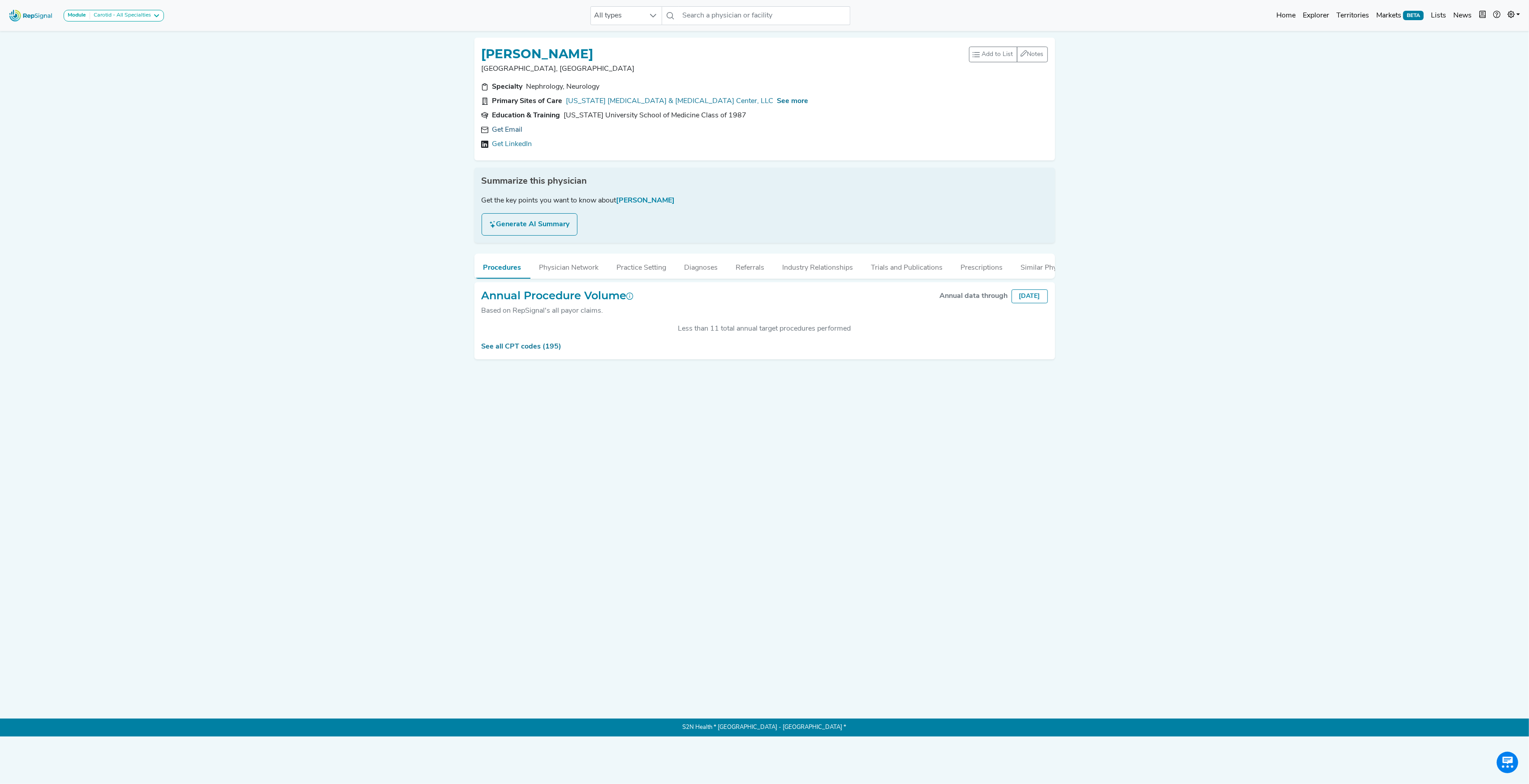
click at [509, 128] on link "Get Email" at bounding box center [507, 130] width 30 height 11
click at [778, 101] on span "See more" at bounding box center [793, 101] width 31 height 7
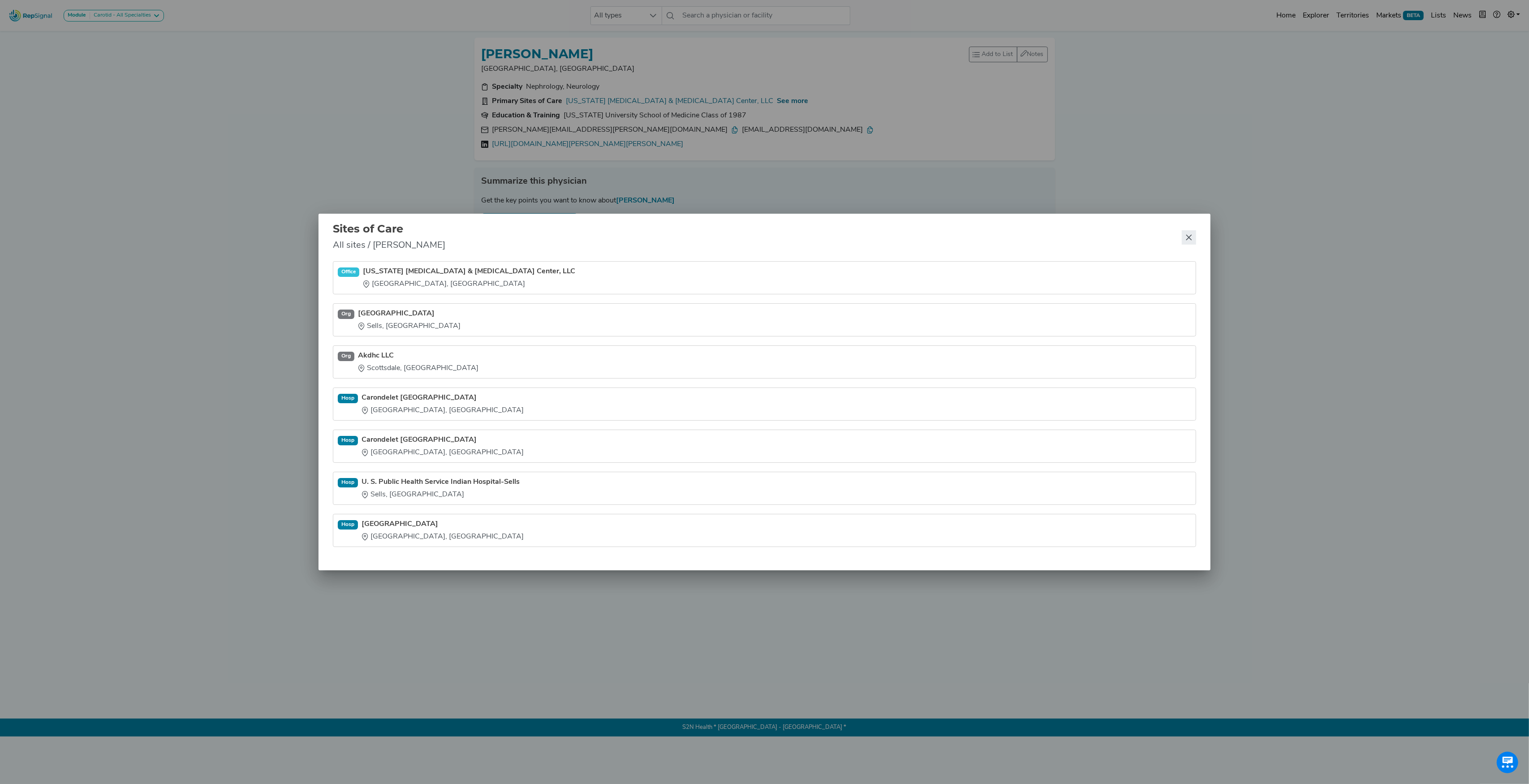
click at [1192, 234] on icon "Close" at bounding box center [1189, 237] width 7 height 7
